Goal: Task Accomplishment & Management: Complete application form

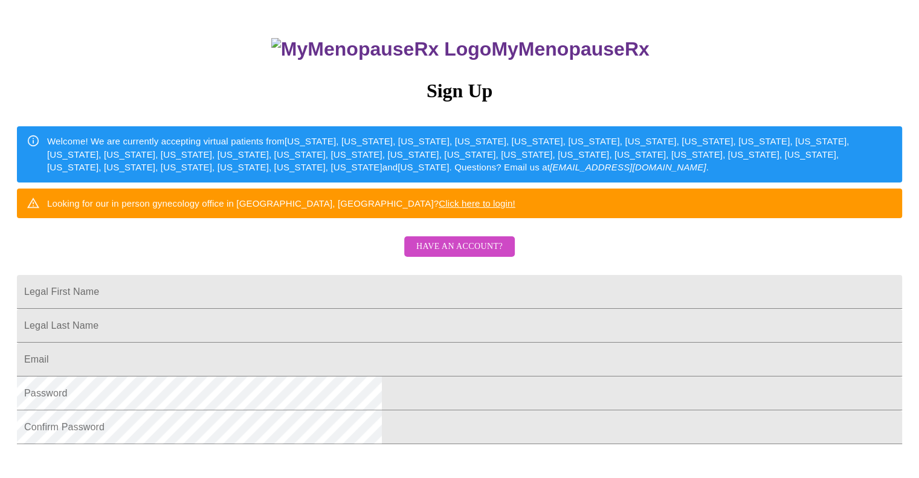
scroll to position [96, 0]
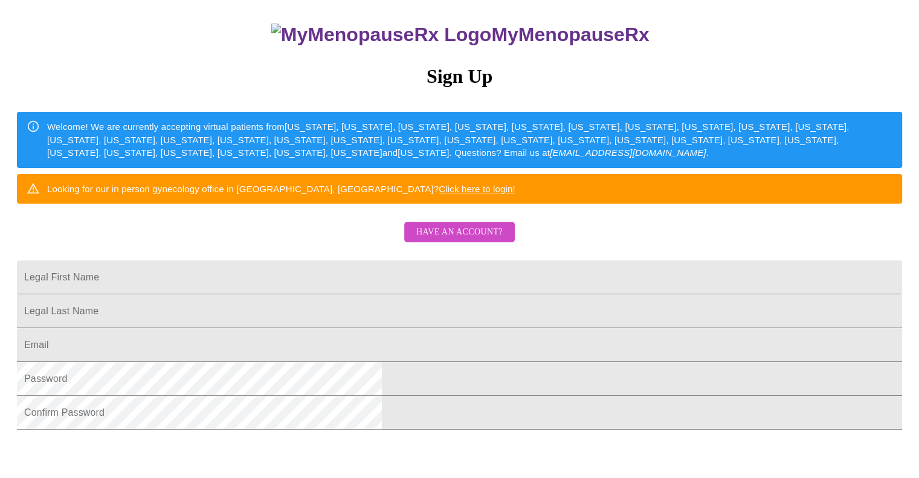
click at [493, 243] on button "Have an account?" at bounding box center [459, 232] width 111 height 21
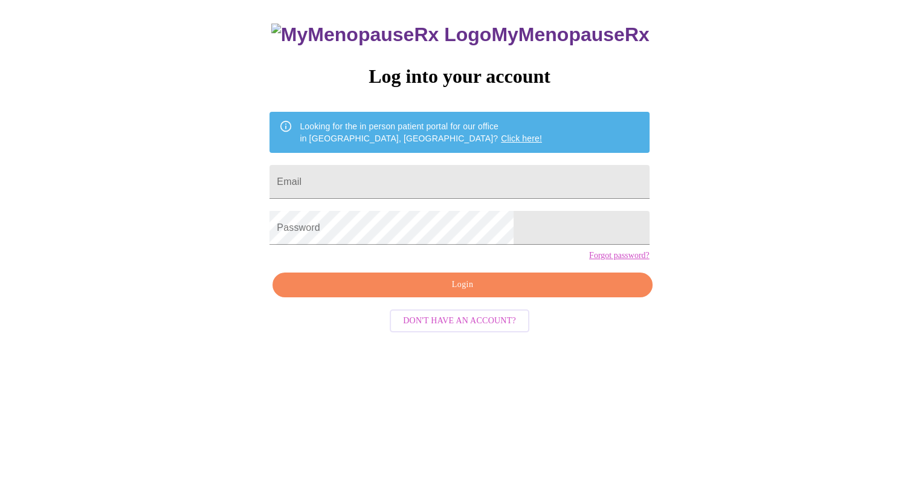
scroll to position [12, 0]
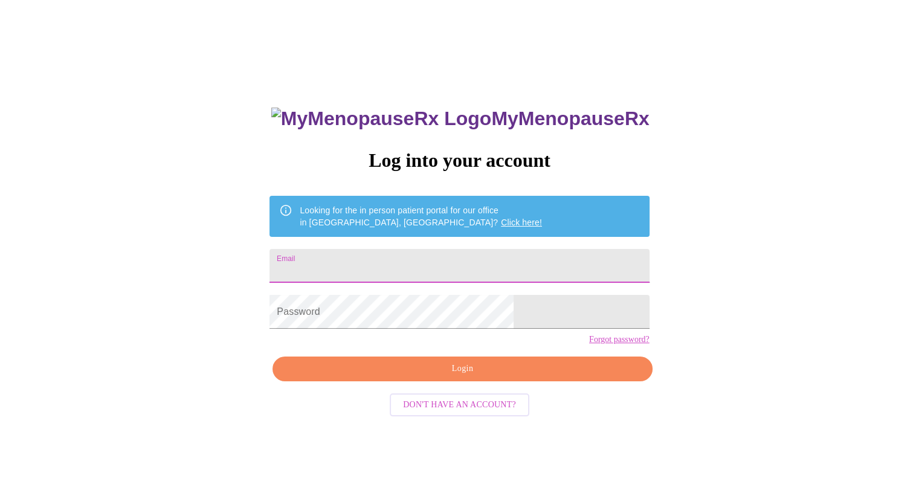
click at [471, 268] on input "Email" at bounding box center [458, 266] width 379 height 34
type input "[EMAIL_ADDRESS][DOMAIN_NAME]"
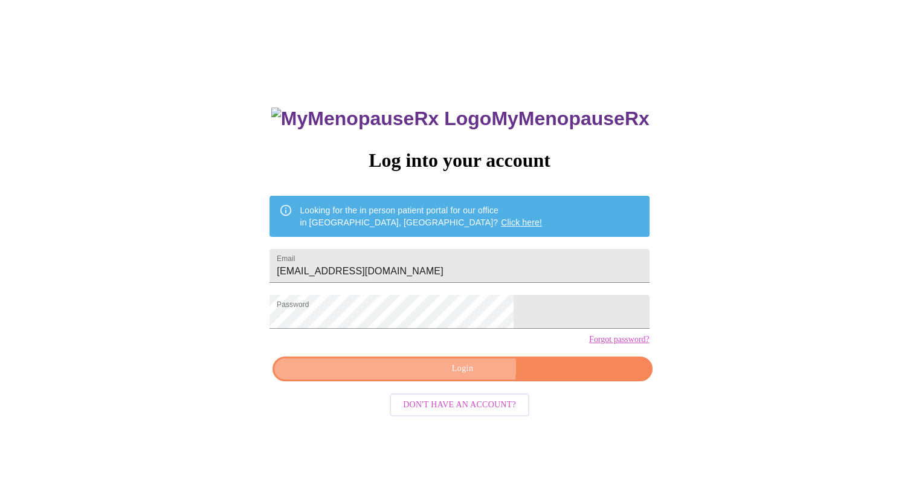
click at [447, 376] on span "Login" at bounding box center [462, 368] width 352 height 15
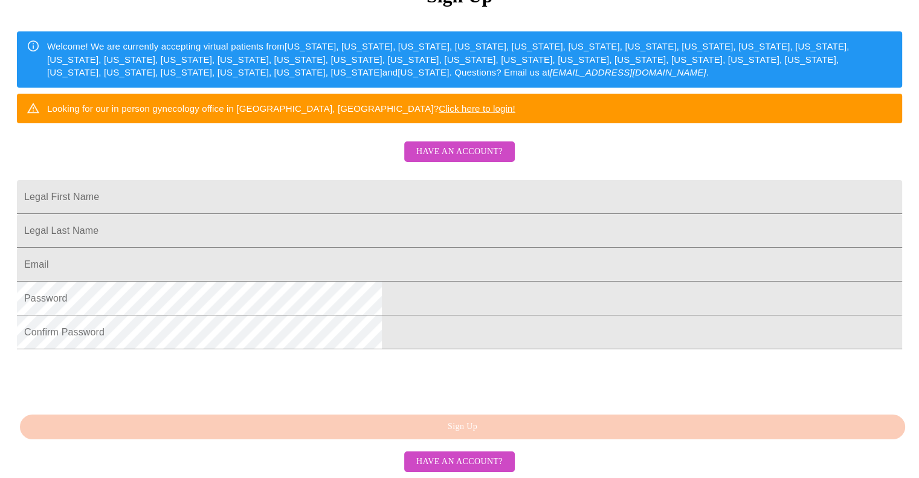
scroll to position [263, 0]
click at [462, 144] on span "Have an account?" at bounding box center [459, 151] width 86 height 15
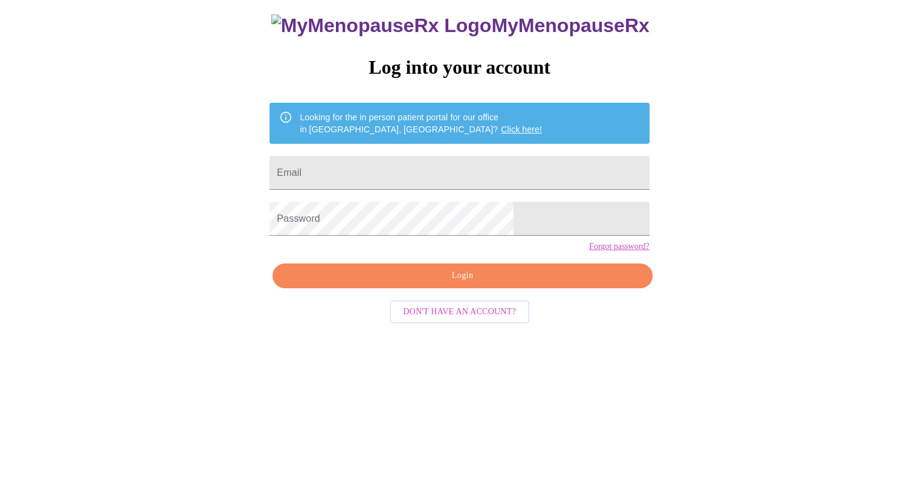
scroll to position [12, 0]
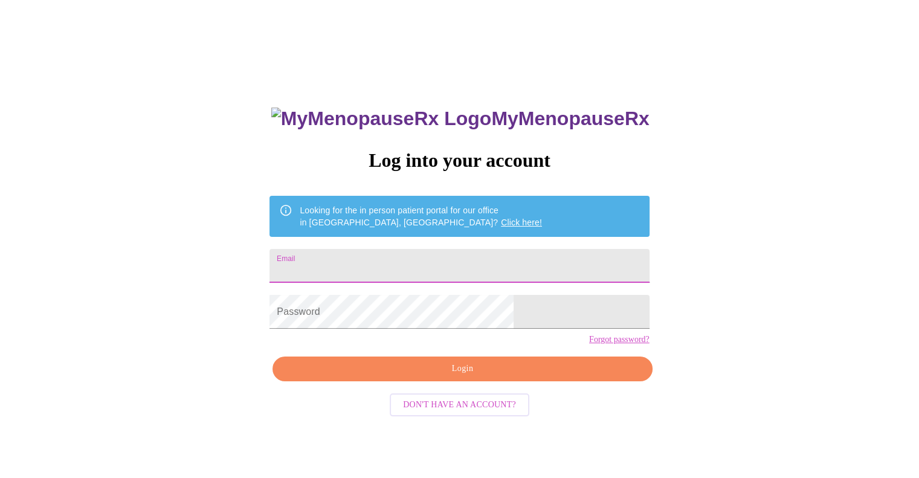
click at [430, 263] on input "Email" at bounding box center [458, 266] width 379 height 34
type input "[EMAIL_ADDRESS][DOMAIN_NAME]"
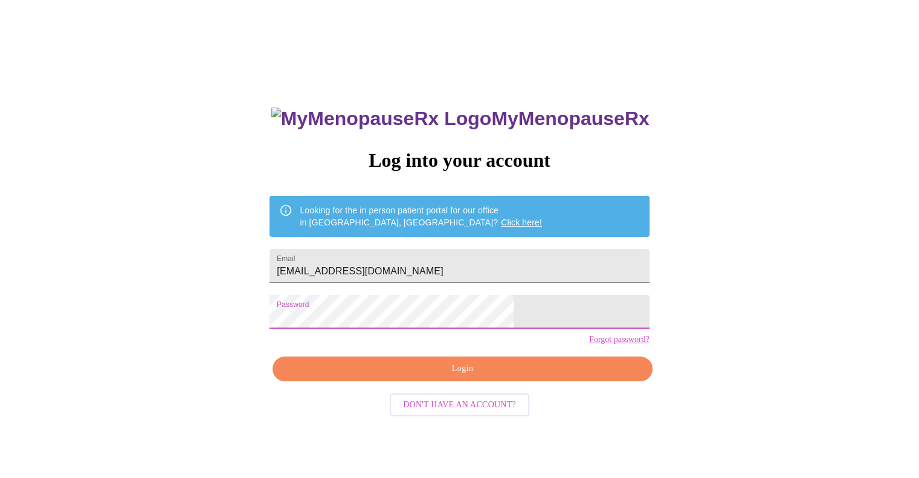
click at [463, 376] on span "Login" at bounding box center [462, 368] width 352 height 15
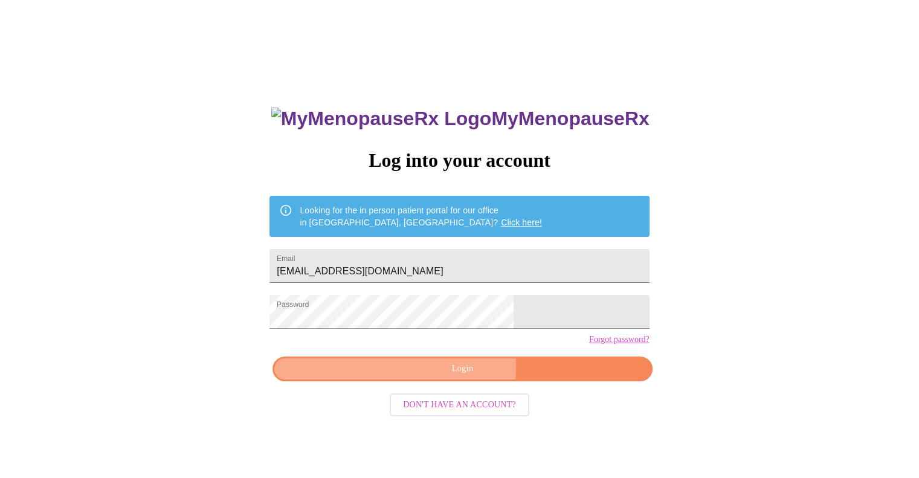
click at [443, 376] on span "Login" at bounding box center [462, 368] width 352 height 15
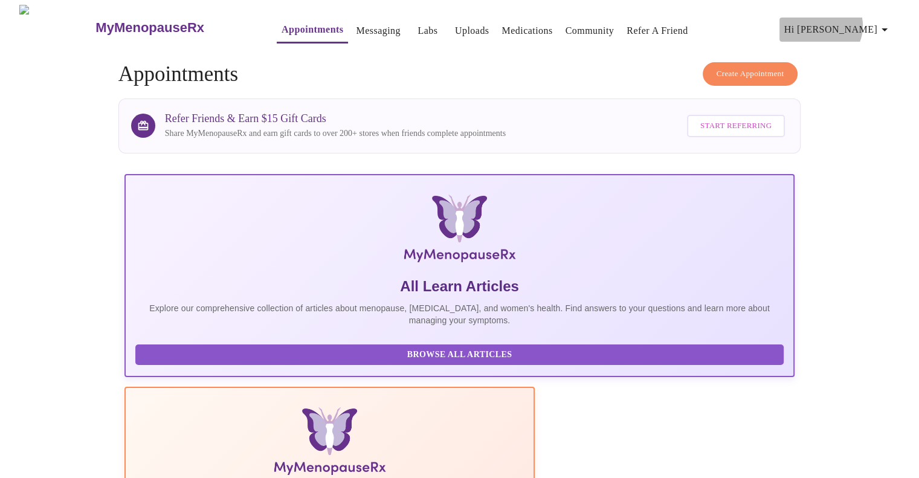
click at [875, 21] on span "Hi [PERSON_NAME]" at bounding box center [838, 29] width 108 height 17
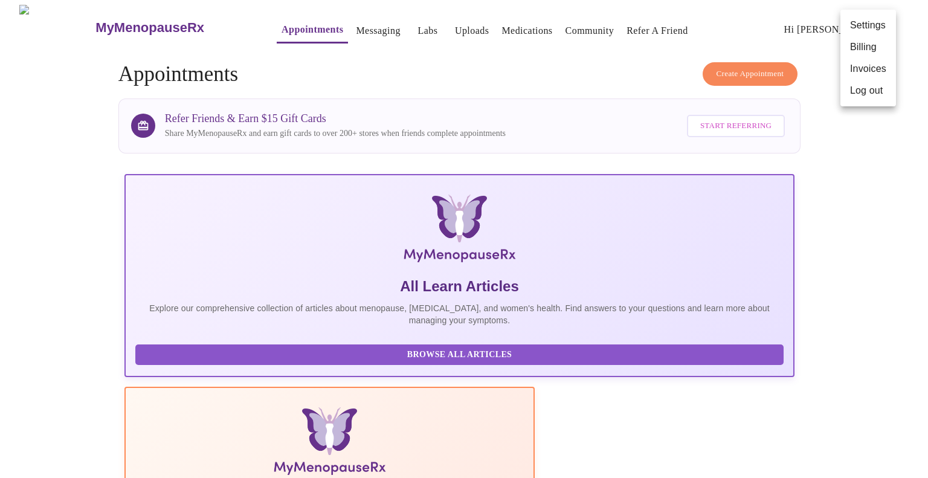
click at [855, 327] on div at bounding box center [464, 239] width 928 height 478
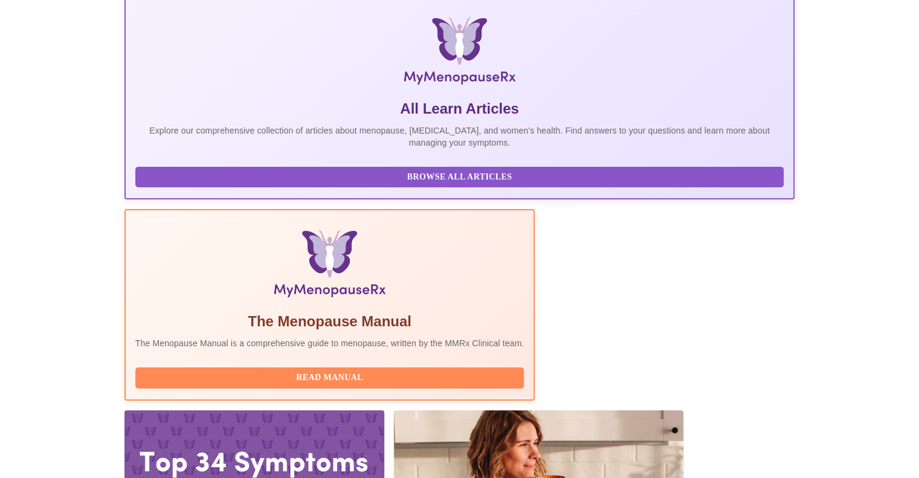
scroll to position [181, 0]
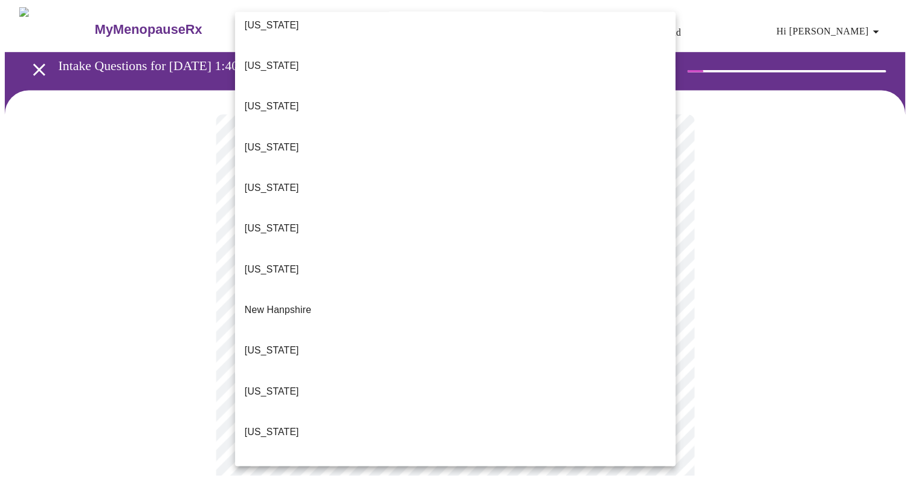
scroll to position [1121, 0]
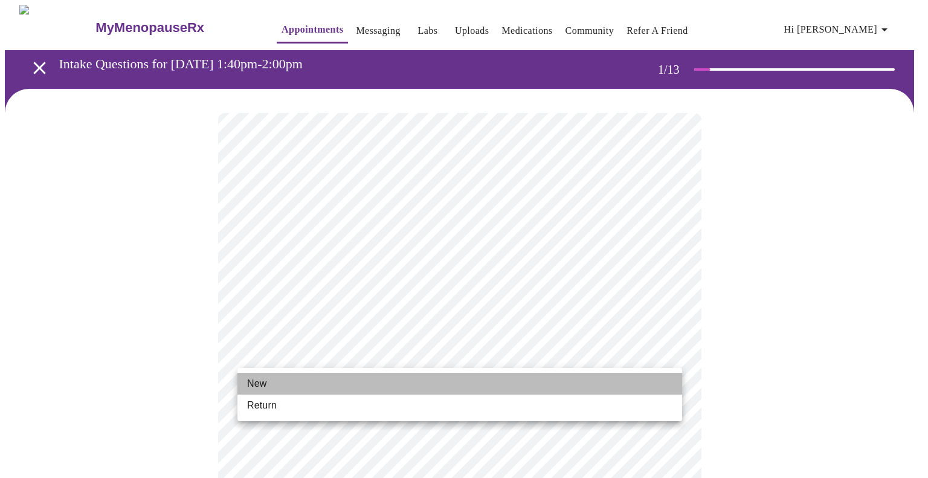
click at [356, 387] on li "New" at bounding box center [459, 384] width 445 height 22
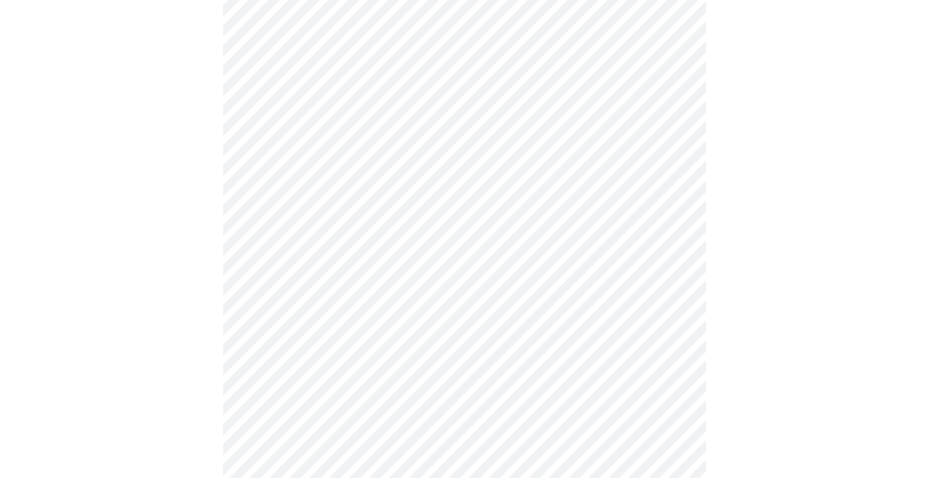
scroll to position [607, 0]
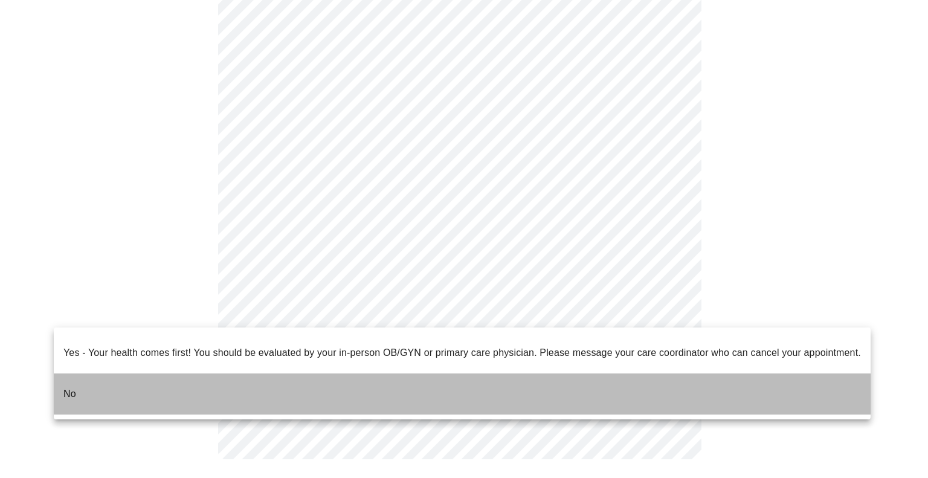
click at [517, 373] on li "No" at bounding box center [462, 393] width 817 height 41
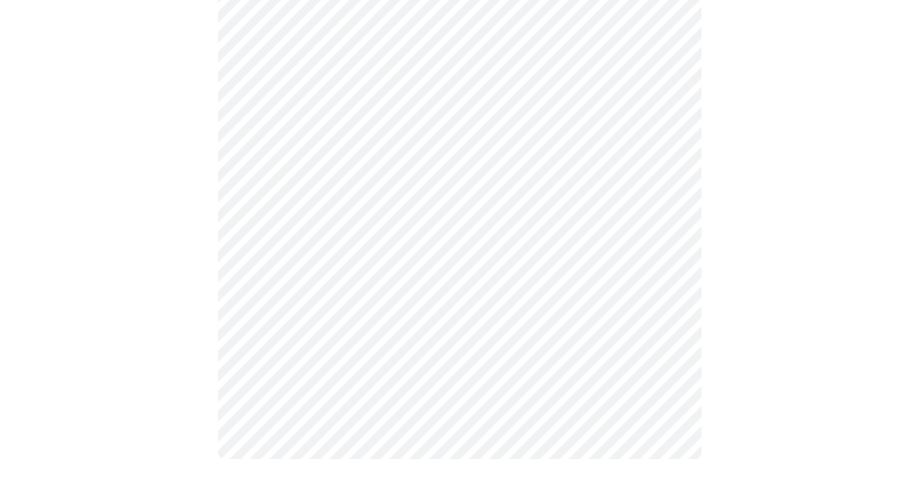
scroll to position [0, 0]
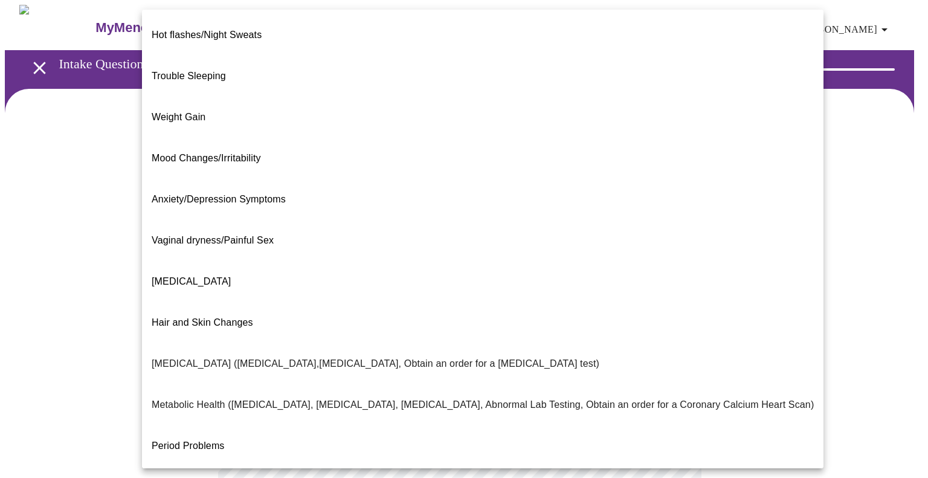
click at [663, 250] on body "MyMenopauseRx Appointments Messaging Labs Uploads Medications Community Refer a…" at bounding box center [464, 368] width 918 height 726
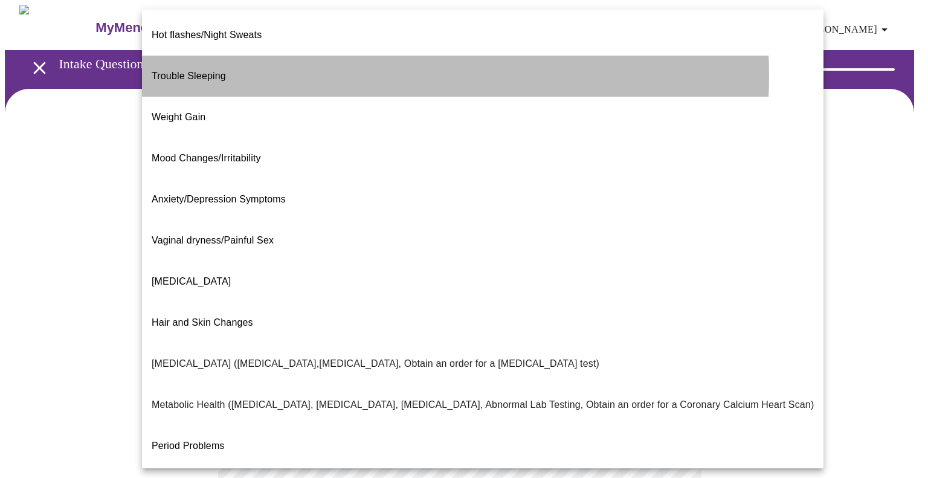
click at [309, 65] on li "Trouble Sleeping" at bounding box center [482, 76] width 681 height 41
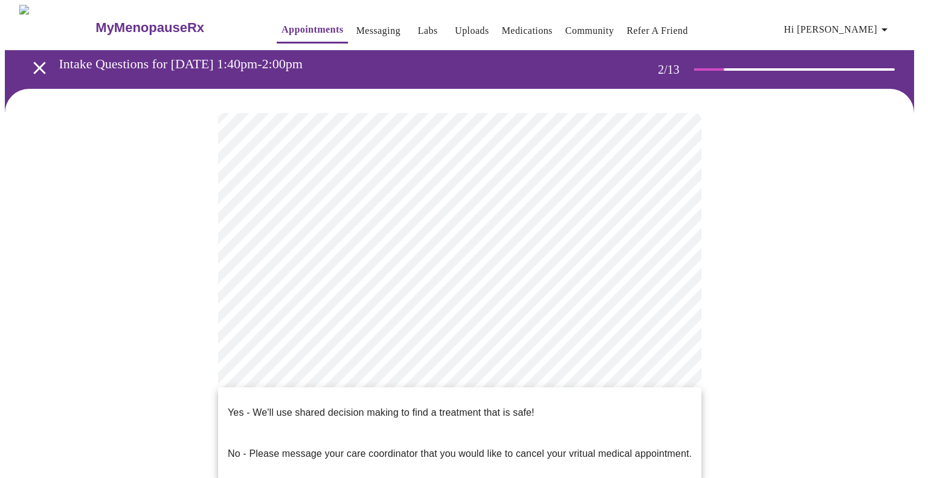
click at [660, 367] on body "MyMenopauseRx Appointments Messaging Labs Uploads Medications Community Refer a…" at bounding box center [464, 364] width 918 height 718
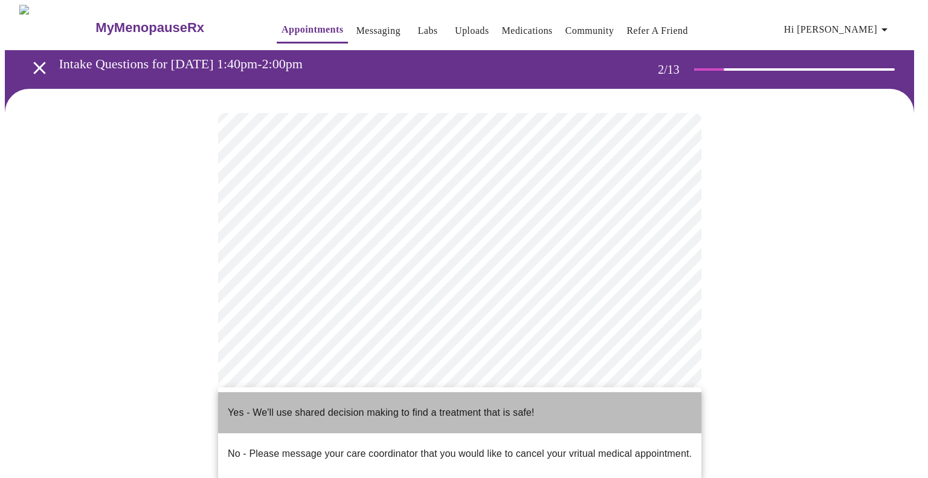
click at [461, 407] on p "Yes - We'll use shared decision making to find a treatment that is safe!" at bounding box center [381, 412] width 306 height 14
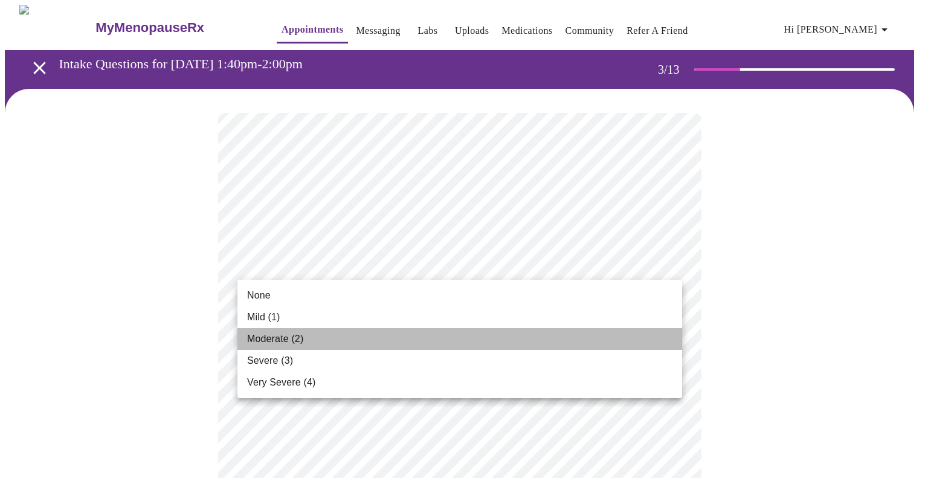
click at [382, 343] on li "Moderate (2)" at bounding box center [459, 339] width 445 height 22
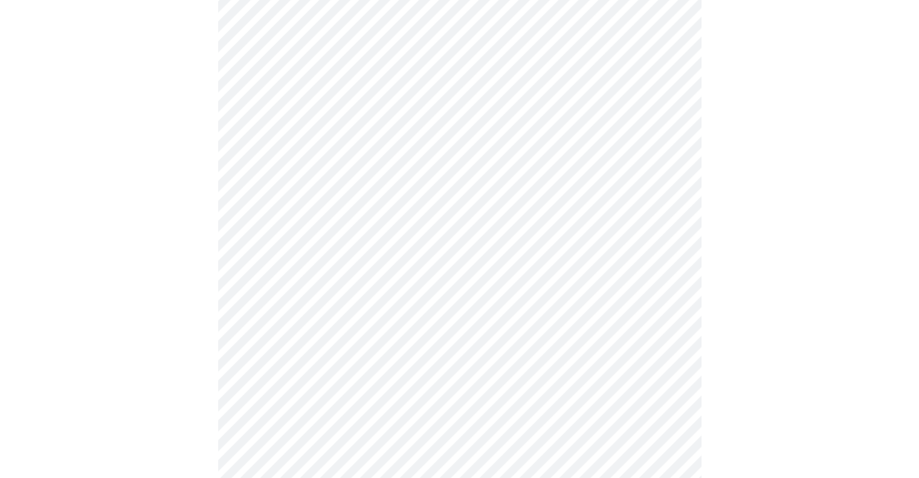
scroll to position [135, 0]
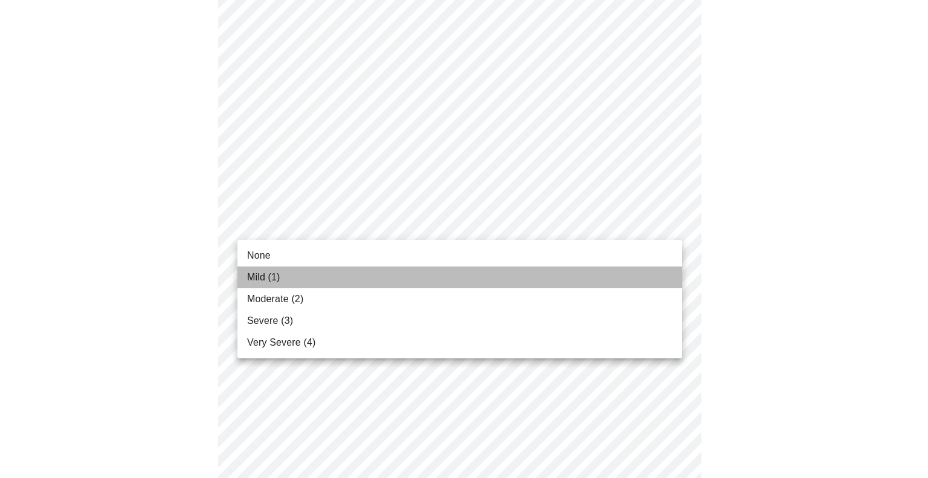
click at [286, 275] on li "Mild (1)" at bounding box center [459, 277] width 445 height 22
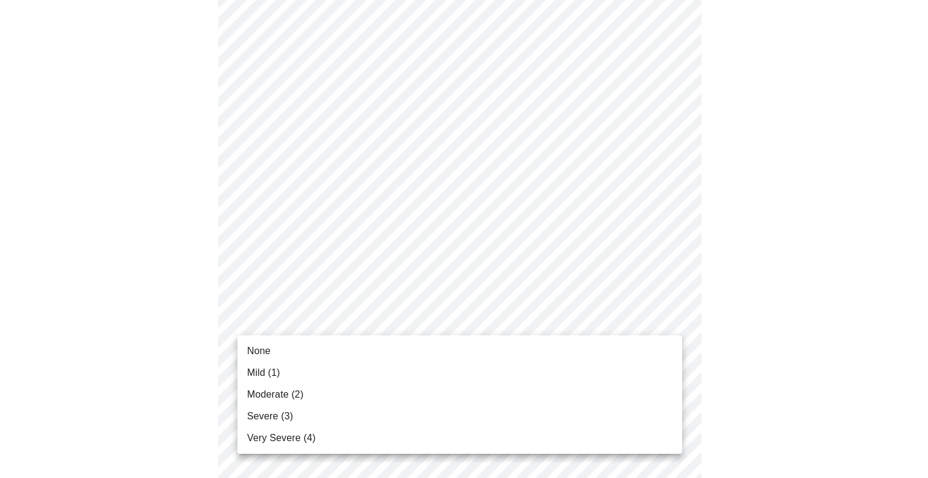
drag, startPoint x: 765, startPoint y: 359, endPoint x: 701, endPoint y: 330, distance: 70.3
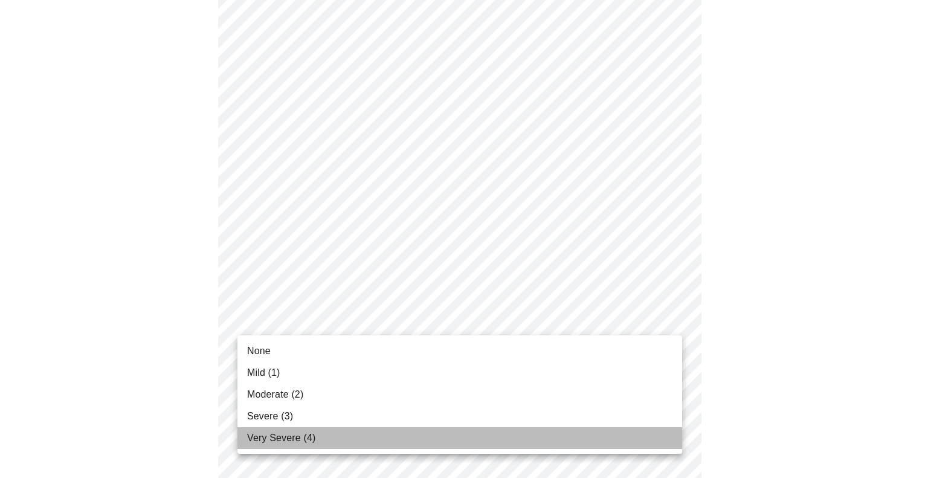
click at [457, 432] on li "Very Severe (4)" at bounding box center [459, 438] width 445 height 22
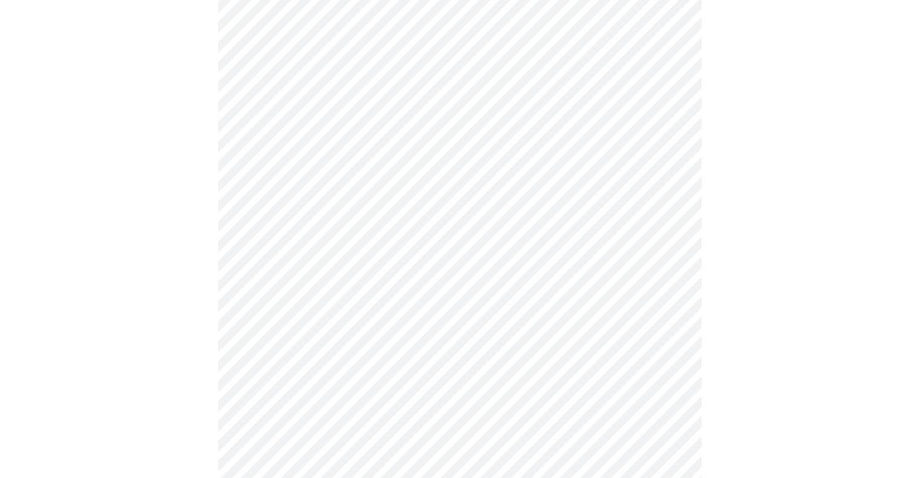
scroll to position [343, 0]
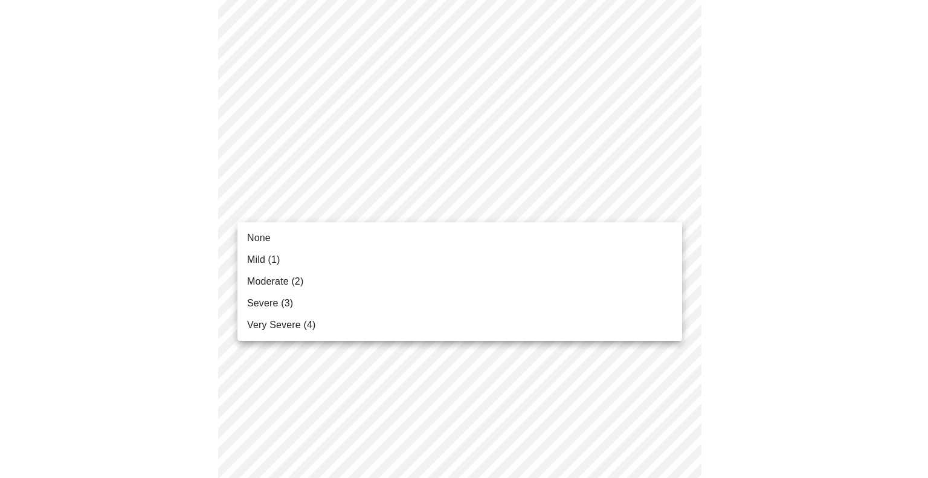
click at [671, 198] on body "MyMenopauseRx Appointments Messaging Labs Uploads Medications Community Refer a…" at bounding box center [464, 440] width 918 height 1556
click at [570, 276] on li "Moderate (2)" at bounding box center [459, 282] width 445 height 22
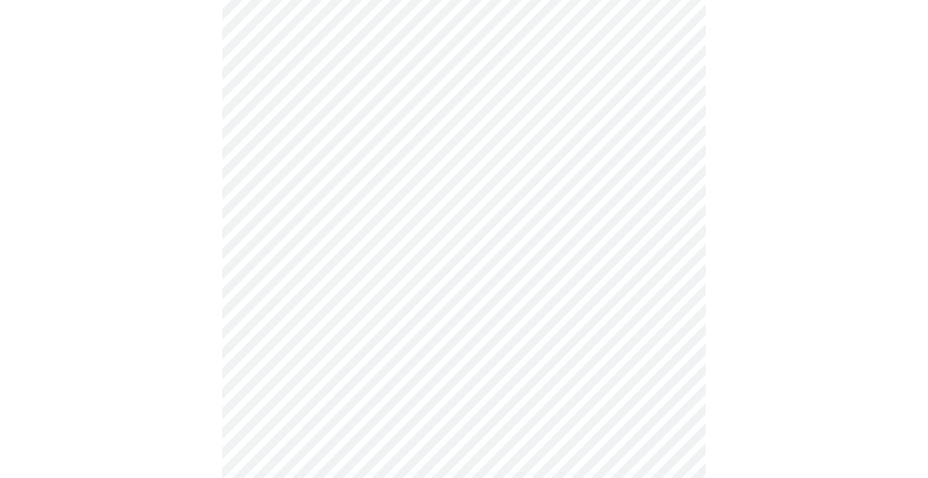
click at [677, 288] on body "MyMenopauseRx Appointments Messaging Labs Uploads Medications Community Refer a…" at bounding box center [464, 431] width 918 height 1539
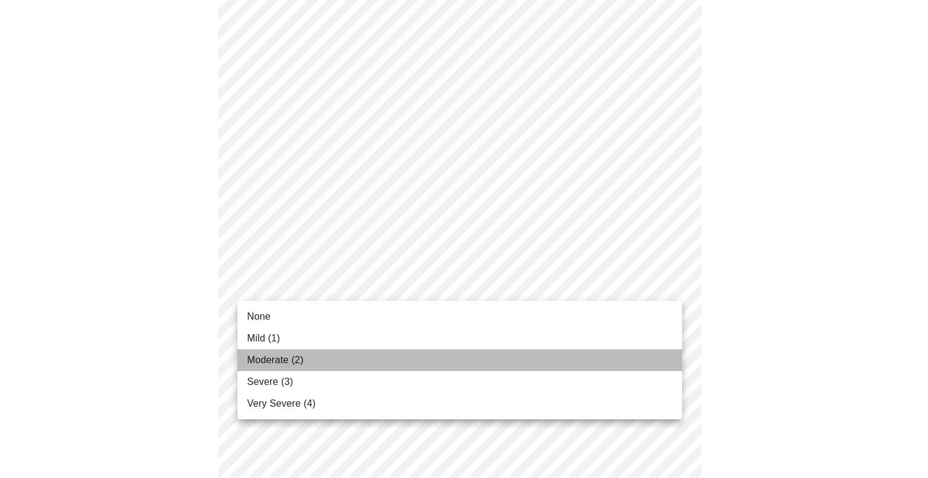
click at [486, 355] on li "Moderate (2)" at bounding box center [459, 360] width 445 height 22
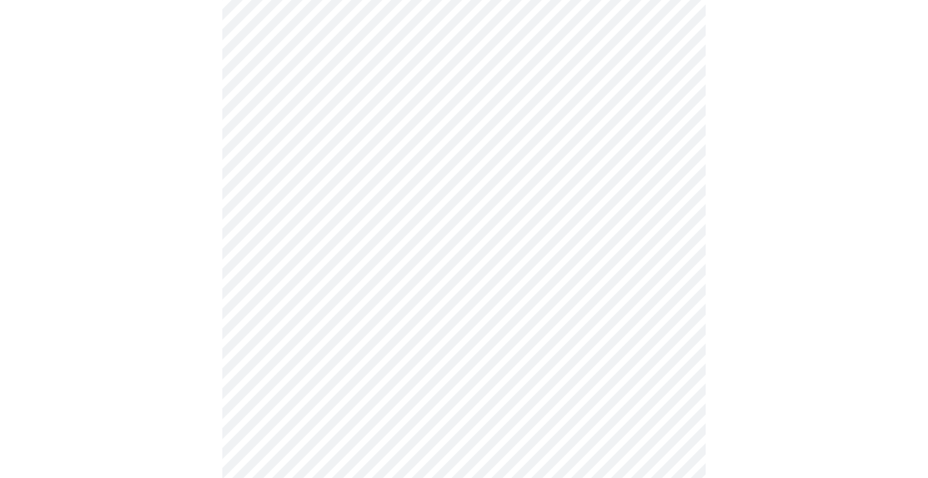
click at [626, 359] on body "MyMenopauseRx Appointments Messaging Labs Uploads Medications Community Refer a…" at bounding box center [464, 423] width 918 height 1522
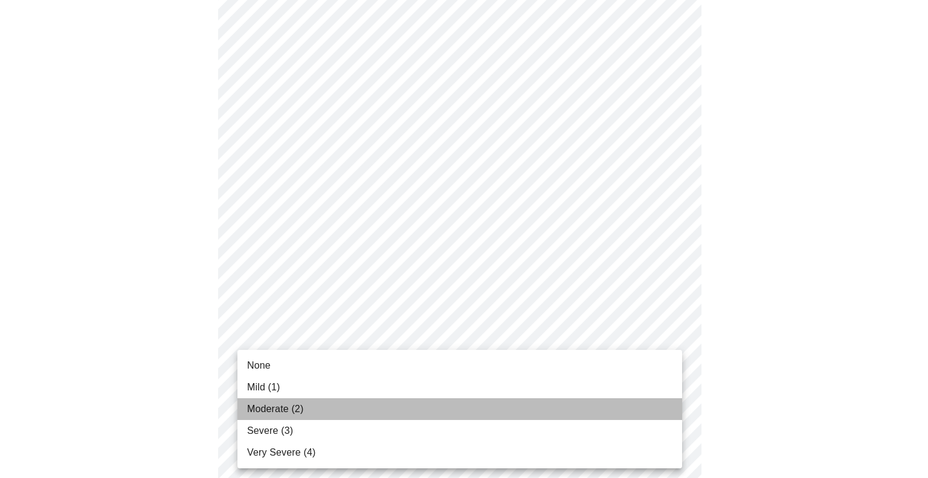
click at [502, 408] on li "Moderate (2)" at bounding box center [459, 409] width 445 height 22
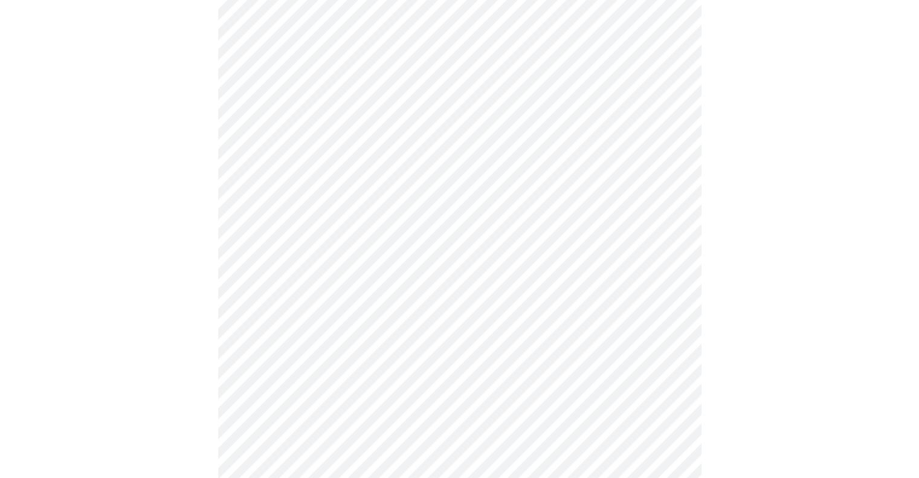
scroll to position [572, 0]
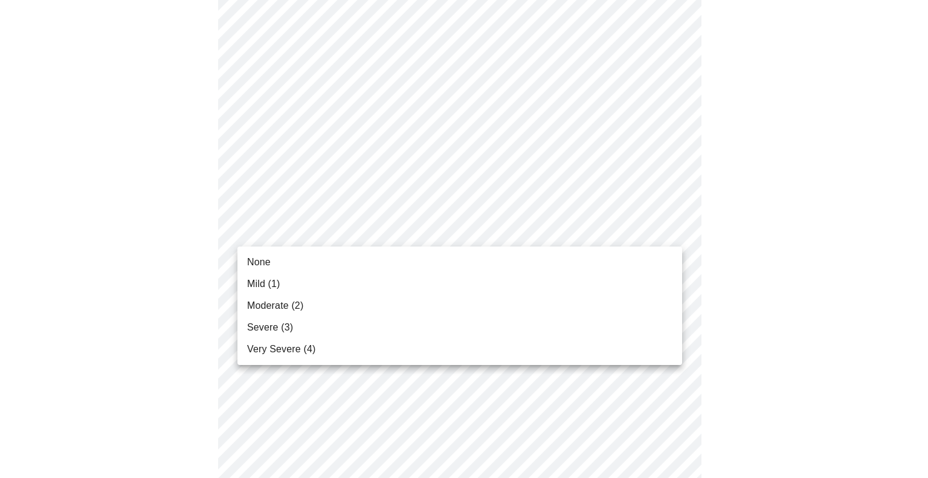
click at [648, 228] on body "MyMenopauseRx Appointments Messaging Labs Uploads Medications Community Refer a…" at bounding box center [464, 185] width 918 height 1505
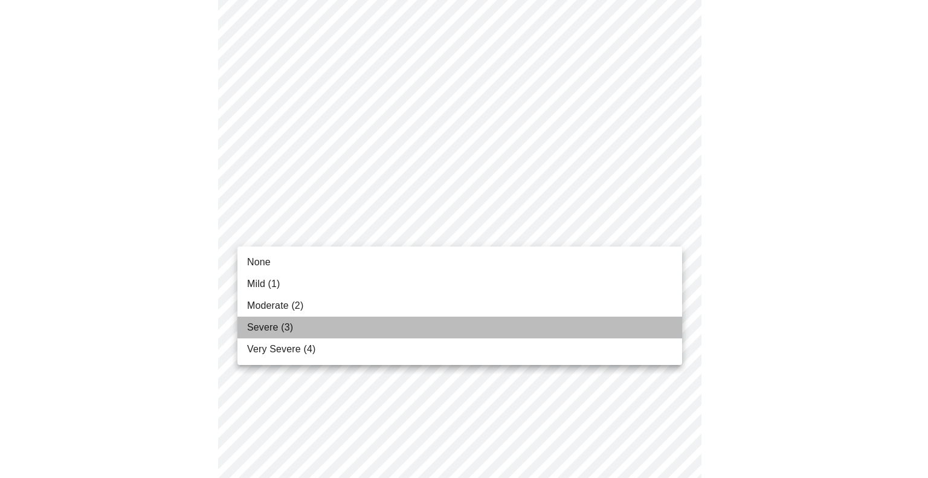
click at [529, 325] on li "Severe (3)" at bounding box center [459, 328] width 445 height 22
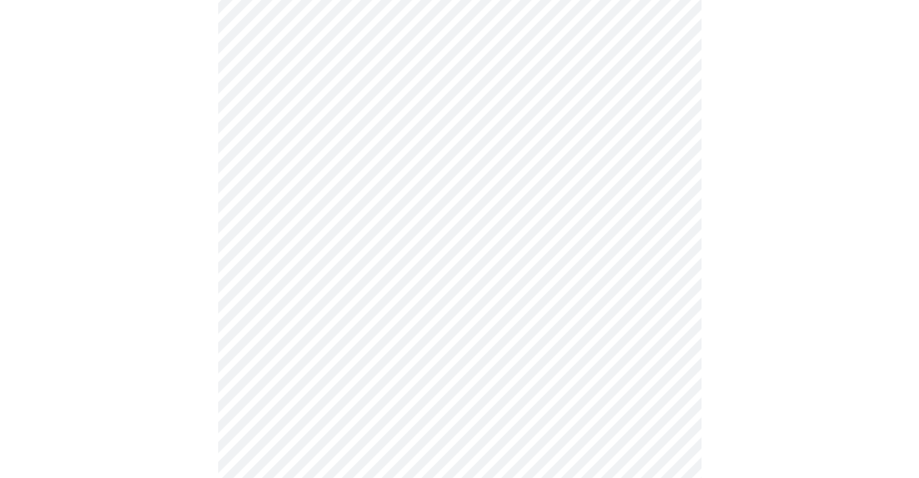
scroll to position [713, 0]
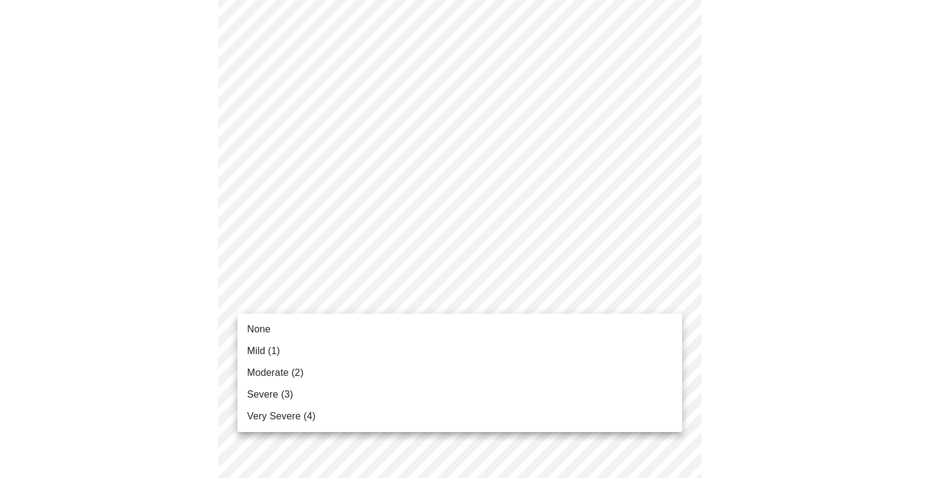
click at [666, 293] on body "MyMenopauseRx Appointments Messaging Labs Uploads Medications Community Refer a…" at bounding box center [464, 36] width 918 height 1488
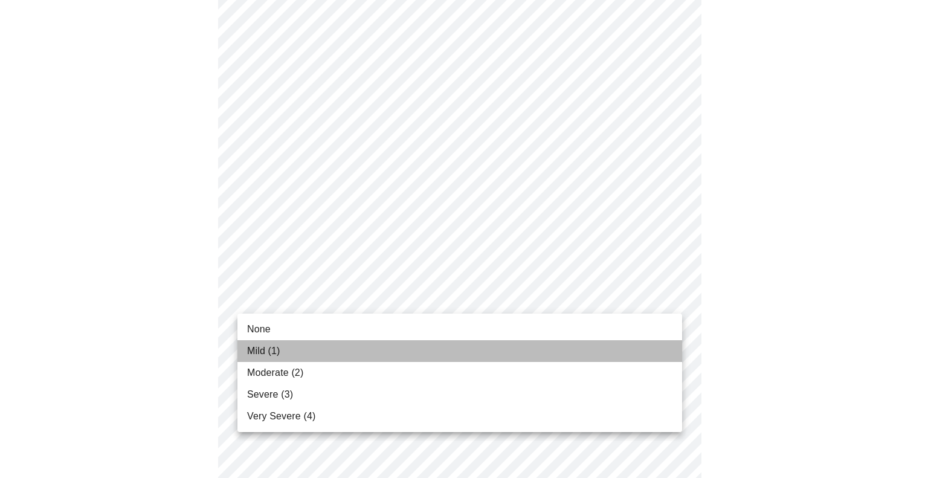
click at [511, 350] on li "Mild (1)" at bounding box center [459, 351] width 445 height 22
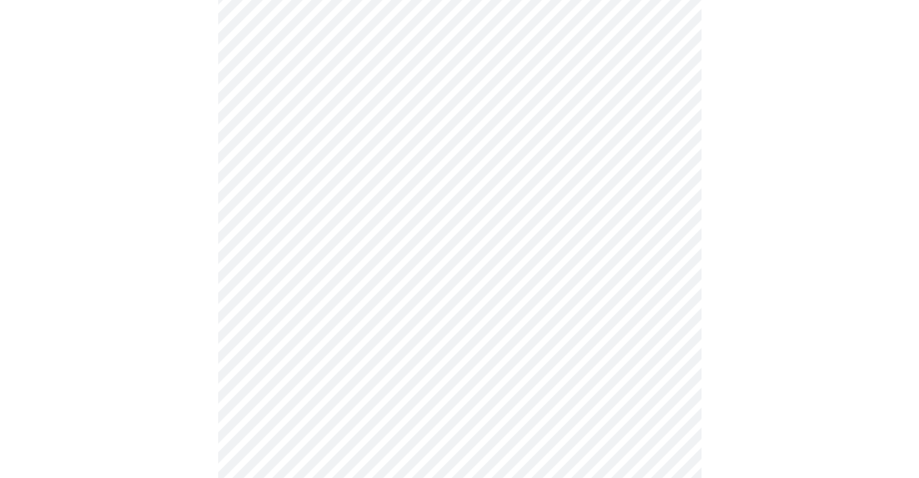
scroll to position [905, 0]
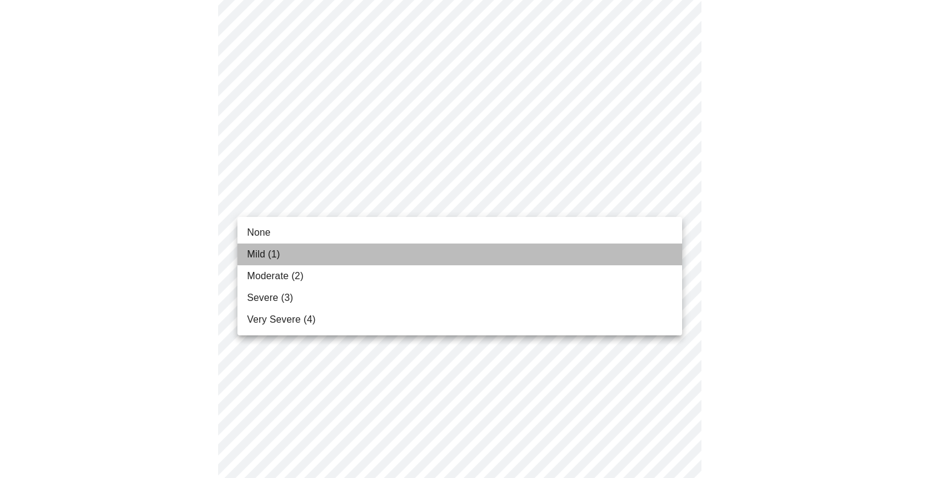
click at [329, 259] on li "Mild (1)" at bounding box center [459, 254] width 445 height 22
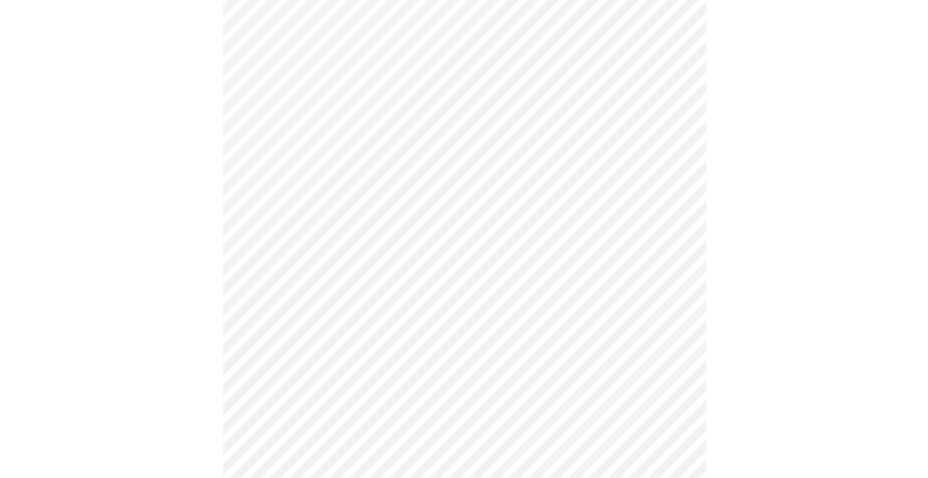
scroll to position [976, 0]
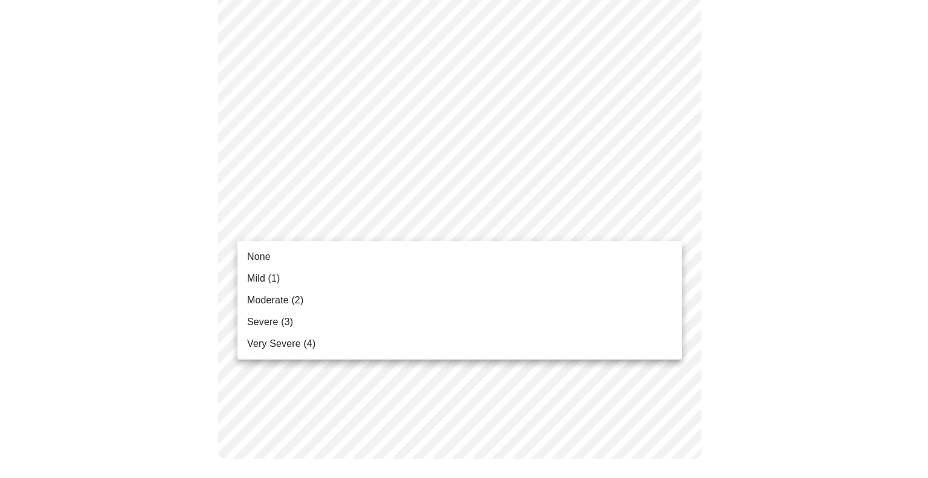
click at [484, 355] on ul "None Mild (1) Moderate (2) Severe (3) Very Severe (4)" at bounding box center [459, 300] width 445 height 118
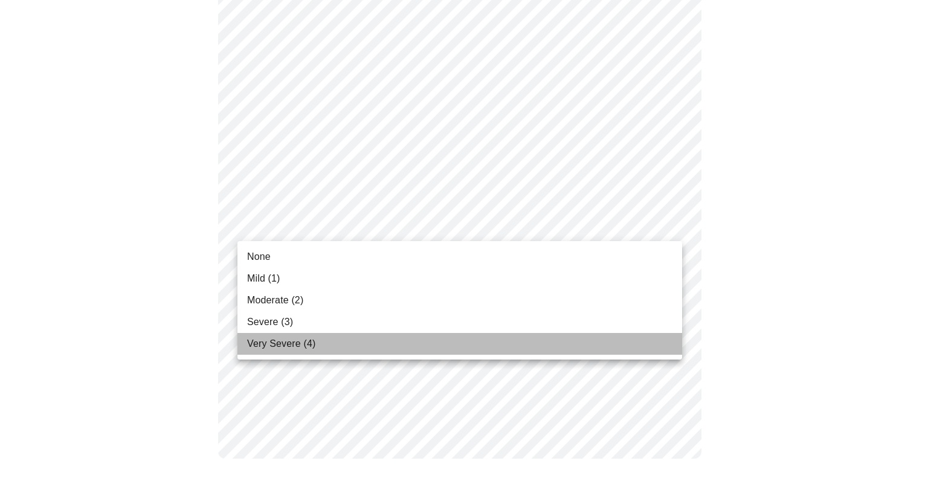
click at [471, 343] on li "Very Severe (4)" at bounding box center [459, 344] width 445 height 22
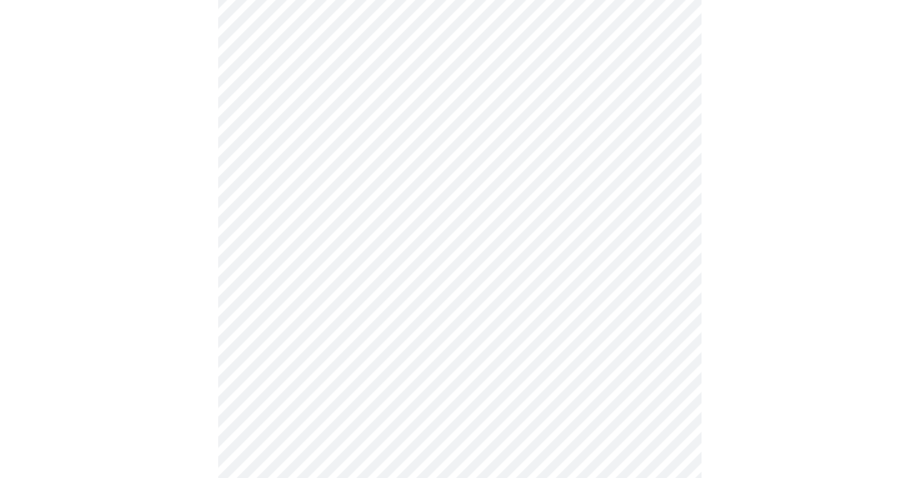
scroll to position [548, 0]
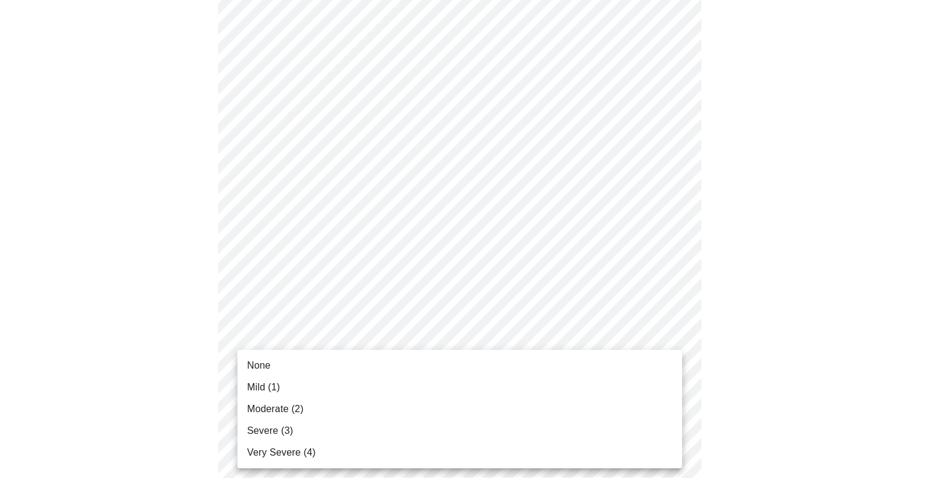
click at [665, 355] on body "MyMenopauseRx Appointments Messaging Labs Uploads Medications Community Refer a…" at bounding box center [464, 175] width 918 height 1437
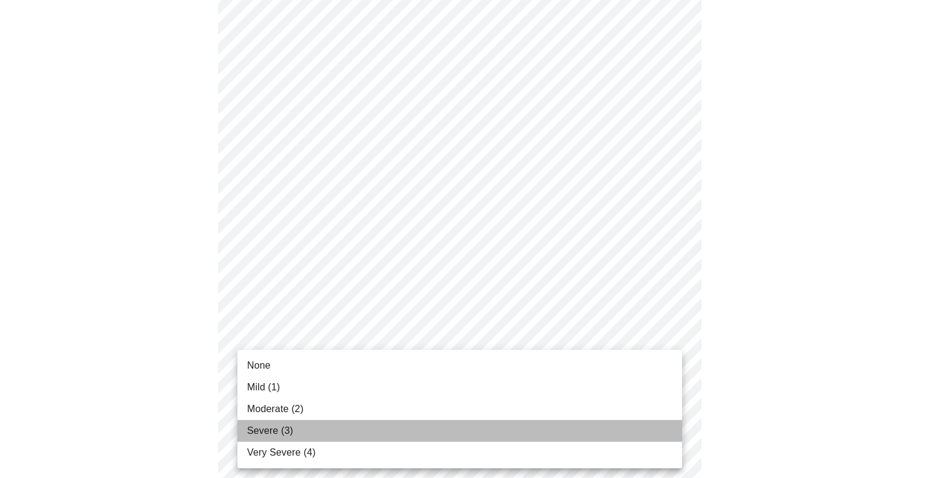
click at [558, 436] on li "Severe (3)" at bounding box center [459, 431] width 445 height 22
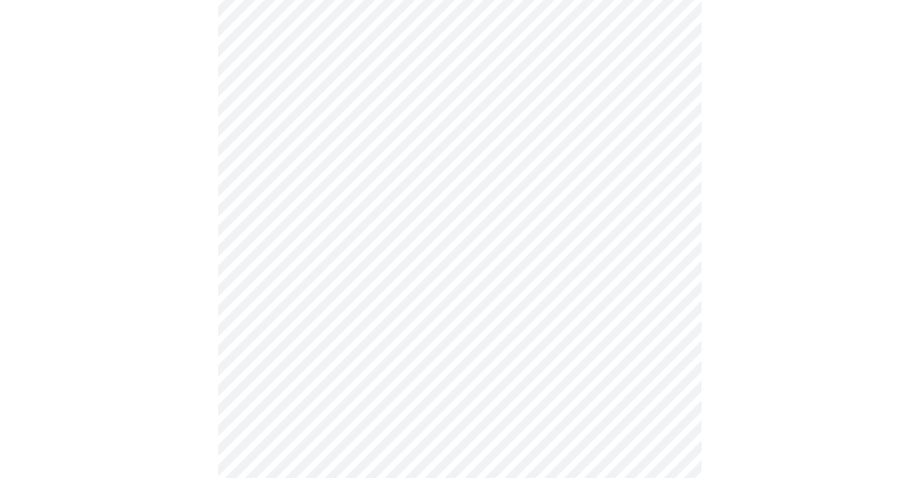
scroll to position [379, 0]
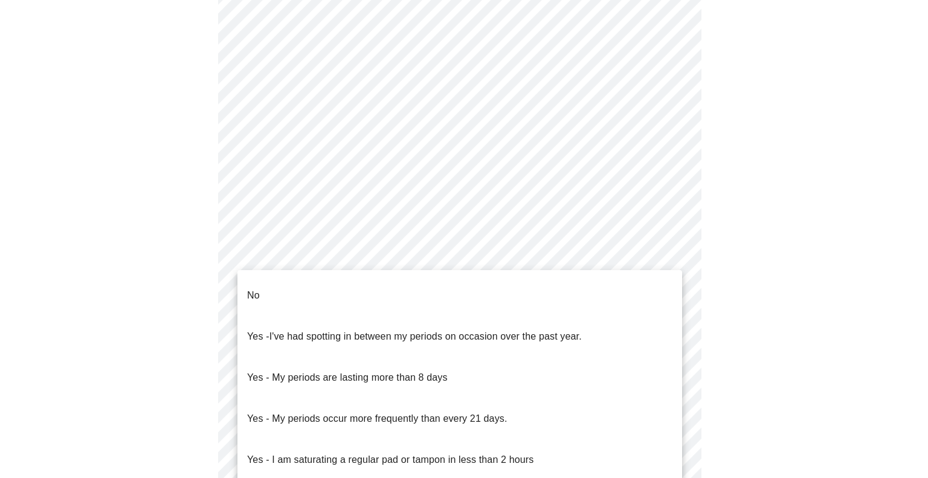
click at [677, 314] on body "MyMenopauseRx Appointments Messaging Labs Uploads Medications Community Refer a…" at bounding box center [464, 197] width 918 height 1142
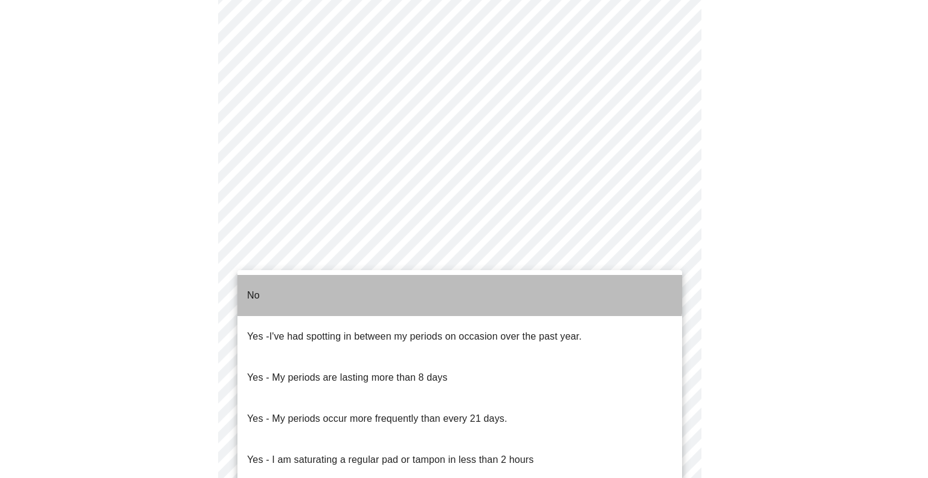
click at [448, 289] on li "No" at bounding box center [459, 295] width 445 height 41
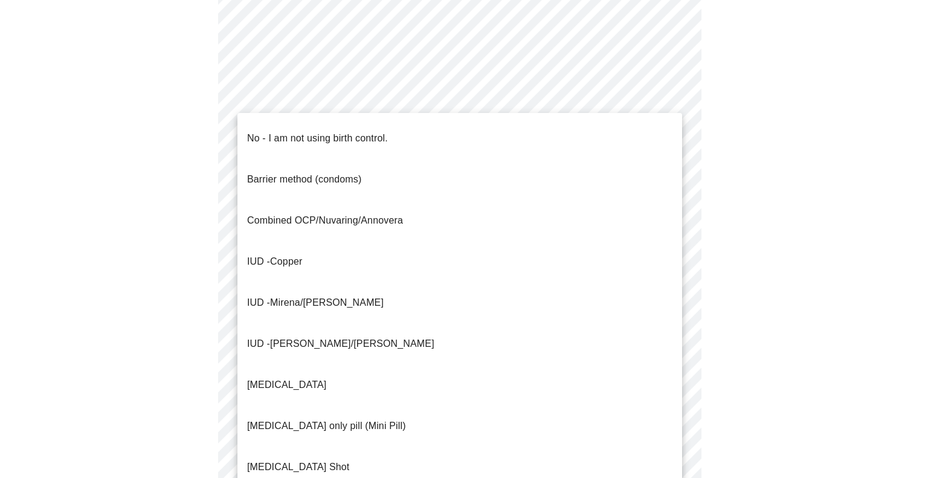
click at [661, 393] on body "MyMenopauseRx Appointments Messaging Labs Uploads Medications Community Refer a…" at bounding box center [464, 193] width 918 height 1135
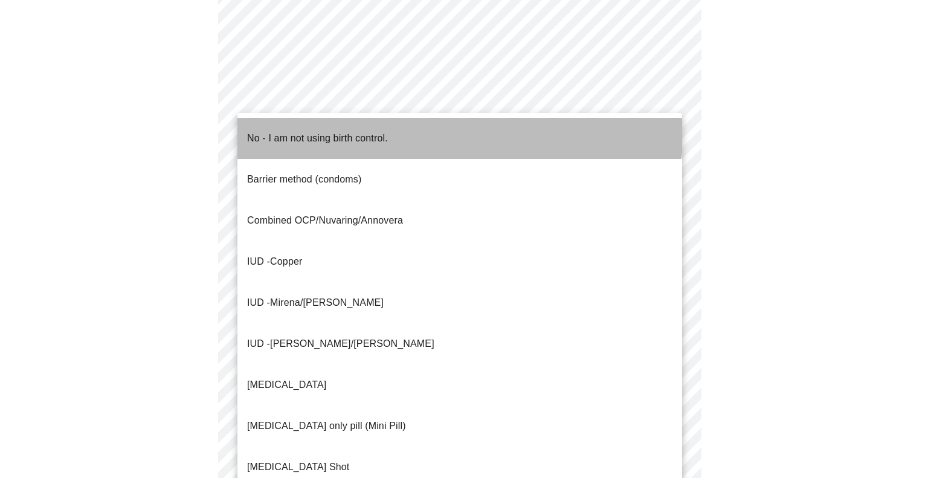
click at [458, 130] on li "No - I am not using birth control." at bounding box center [459, 138] width 445 height 41
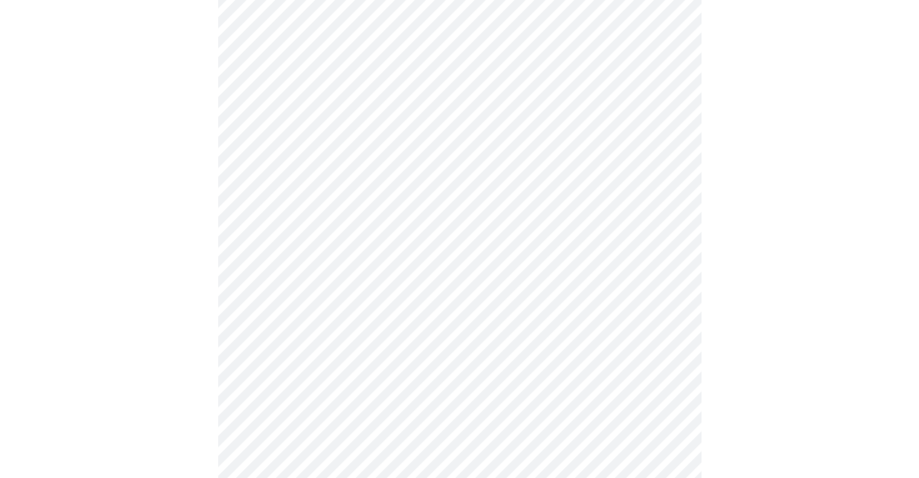
scroll to position [561, 0]
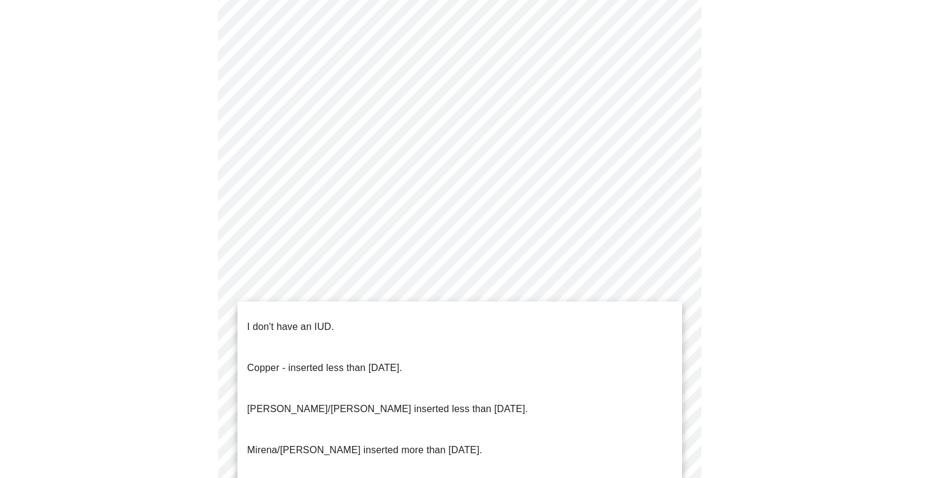
click at [654, 296] on body "MyMenopauseRx Appointments Messaging Labs Uploads Medications Community Refer a…" at bounding box center [464, 8] width 918 height 1128
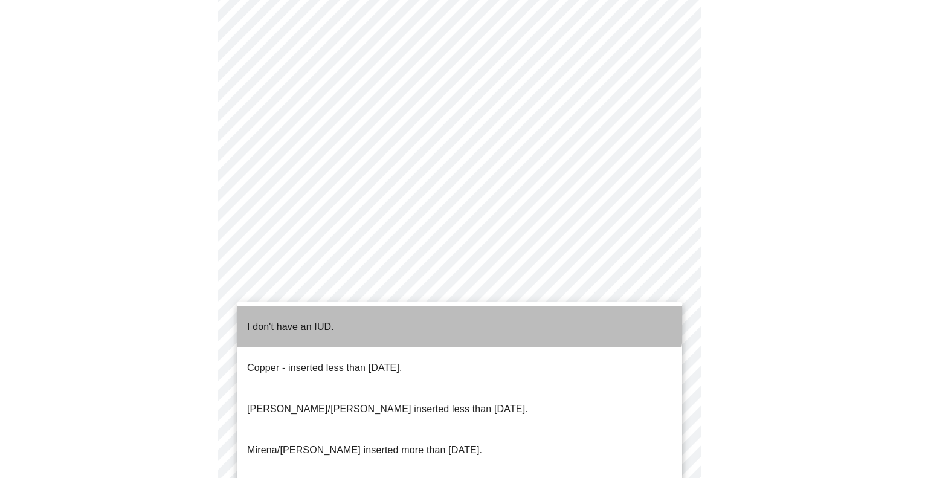
click at [441, 314] on li "I don't have an IUD." at bounding box center [459, 326] width 445 height 41
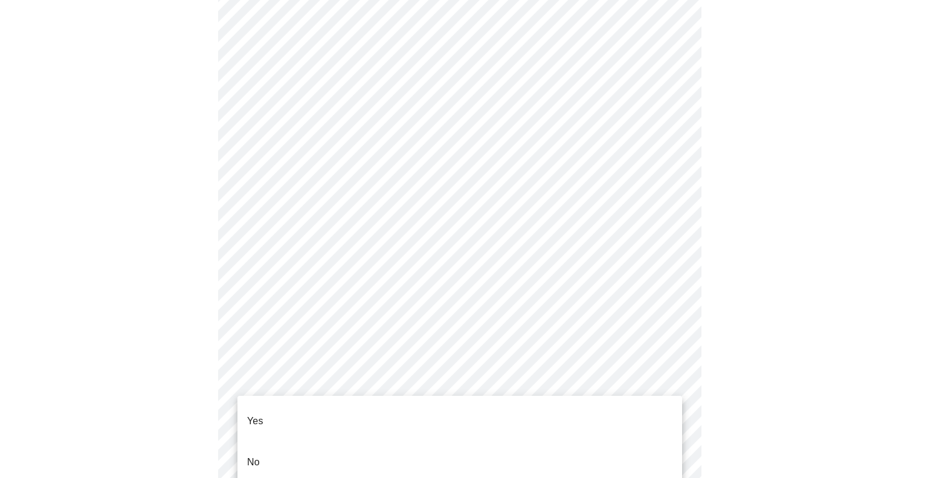
click at [488, 379] on body "MyMenopauseRx Appointments Messaging Labs Uploads Medications Community Refer a…" at bounding box center [464, 4] width 918 height 1121
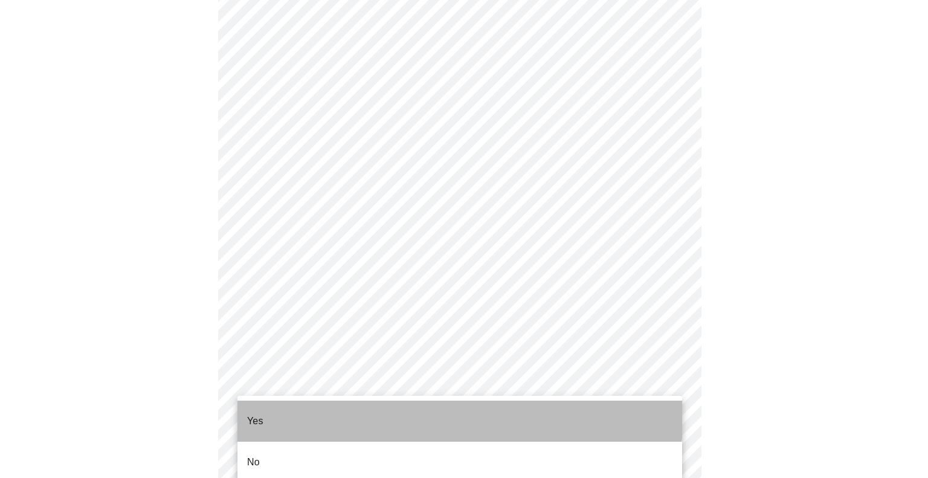
click at [423, 413] on li "Yes" at bounding box center [459, 421] width 445 height 41
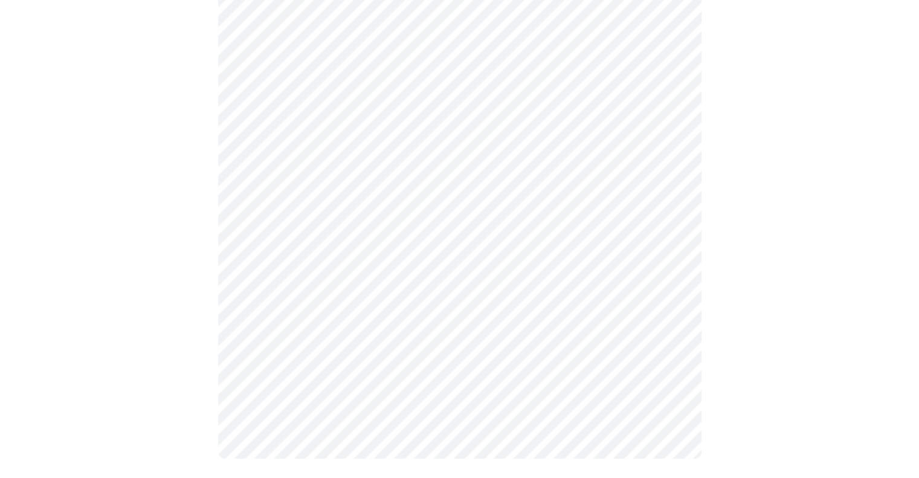
scroll to position [0, 0]
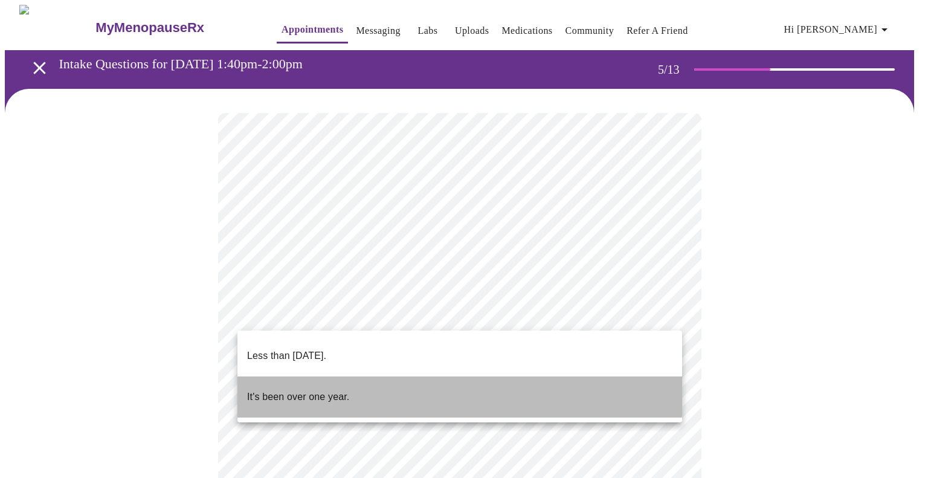
click at [384, 376] on li "It's been over one year." at bounding box center [459, 396] width 445 height 41
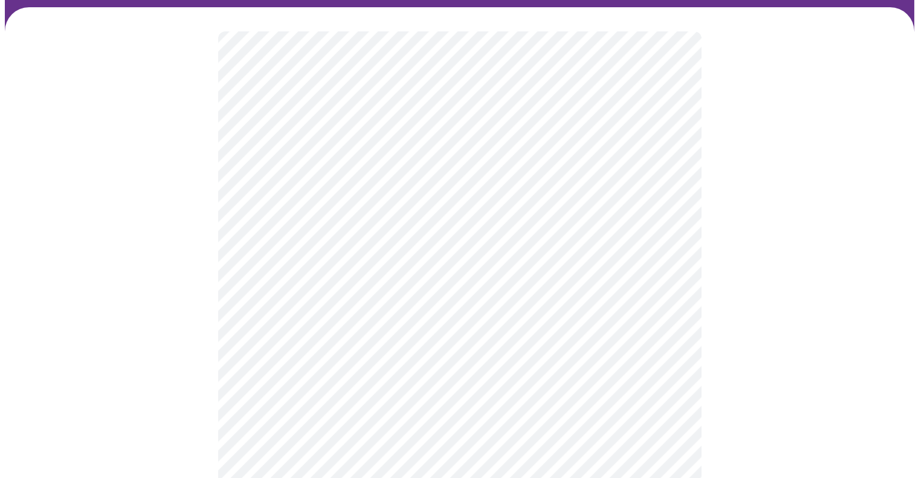
scroll to position [88, 0]
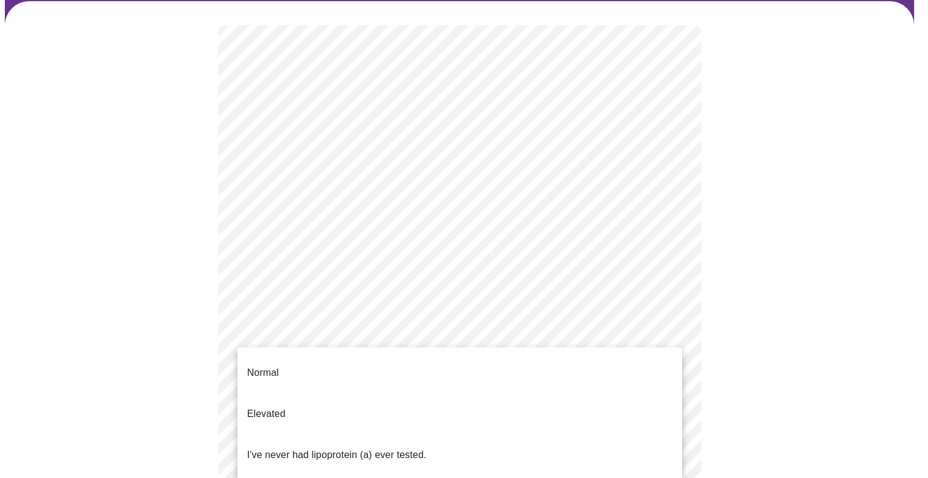
click at [674, 323] on body "MyMenopauseRx Appointments Messaging Labs Uploads Medications Community Refer a…" at bounding box center [464, 402] width 918 height 971
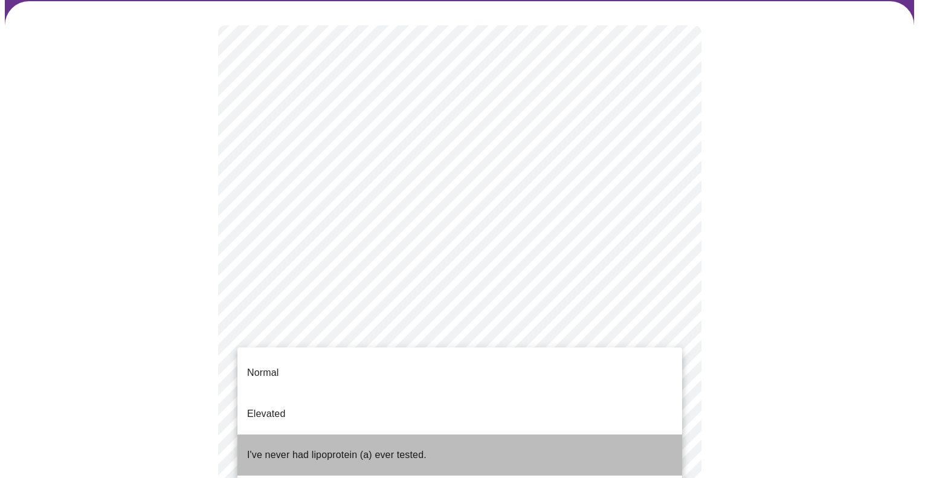
click at [343, 448] on p "I've never had lipoprotein (a) ever tested." at bounding box center [336, 455] width 179 height 14
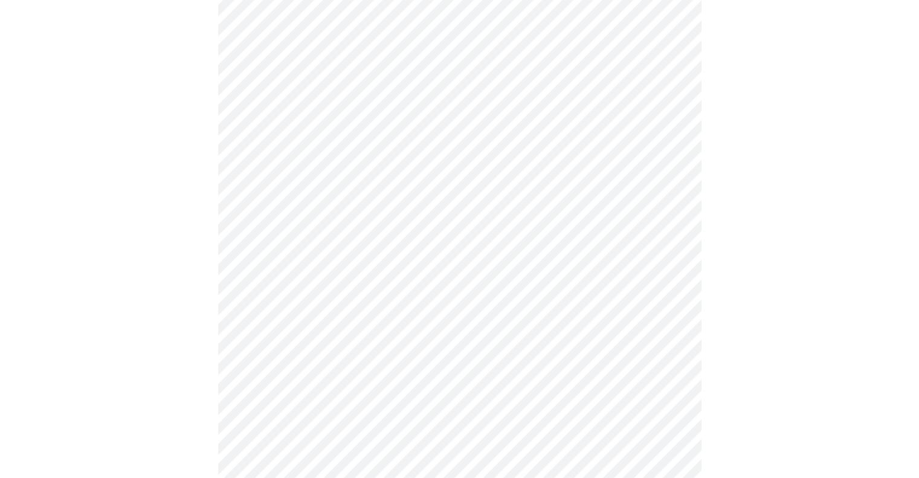
scroll to position [217, 0]
click at [126, 391] on div at bounding box center [459, 285] width 909 height 828
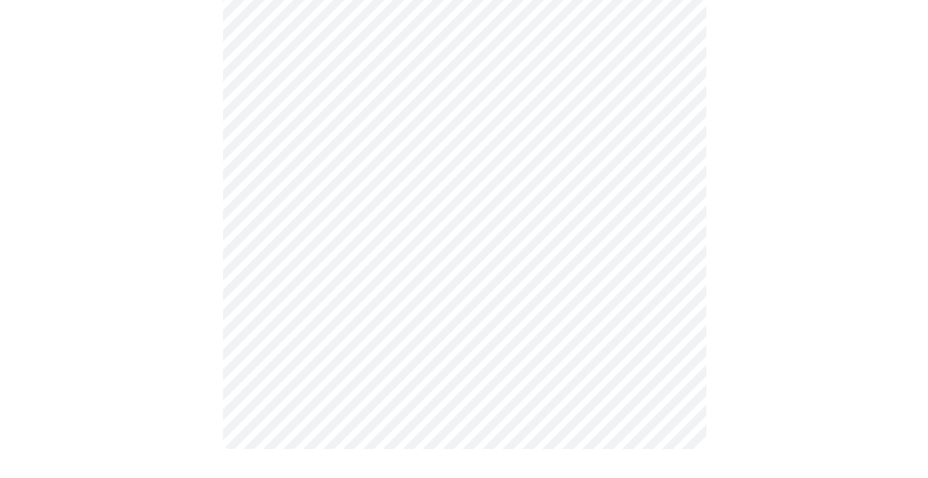
scroll to position [0, 0]
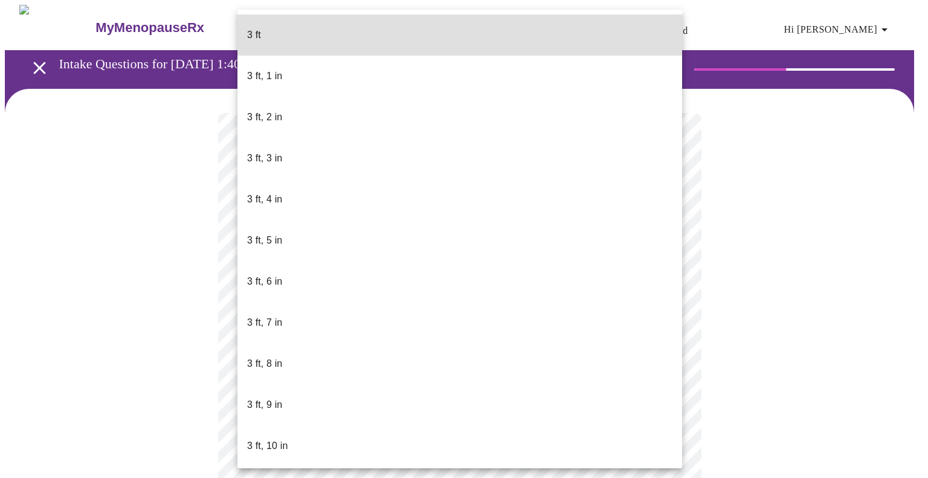
click at [388, 347] on body "MyMenopauseRx Appointments Messaging Labs Uploads Medications Community Refer a…" at bounding box center [464, 327] width 918 height 645
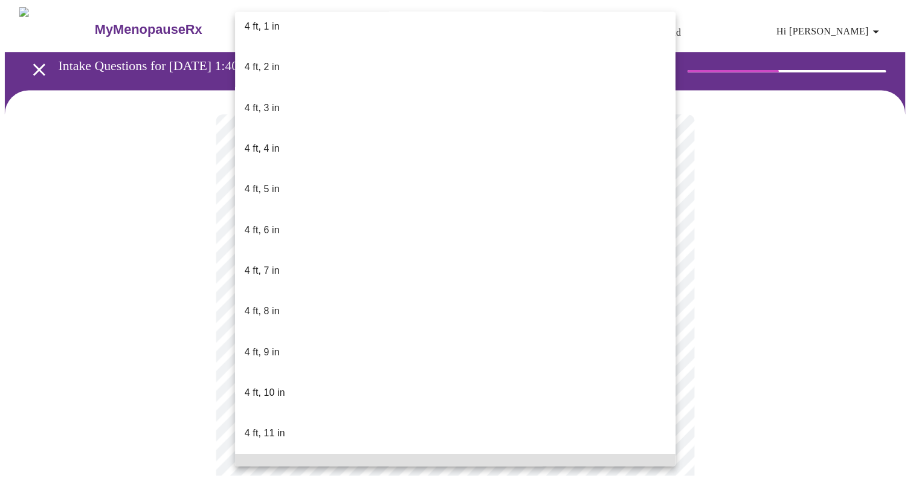
scroll to position [569, 0]
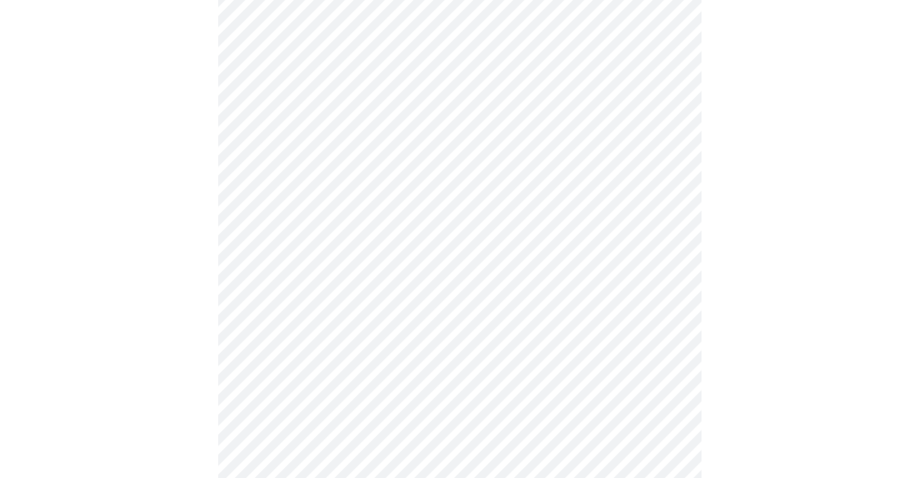
scroll to position [3116, 0]
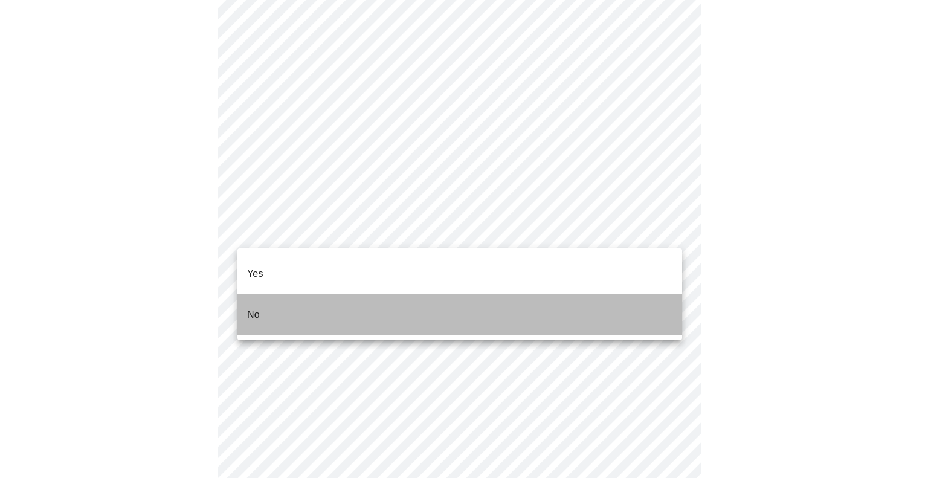
click at [272, 299] on li "No" at bounding box center [459, 314] width 445 height 41
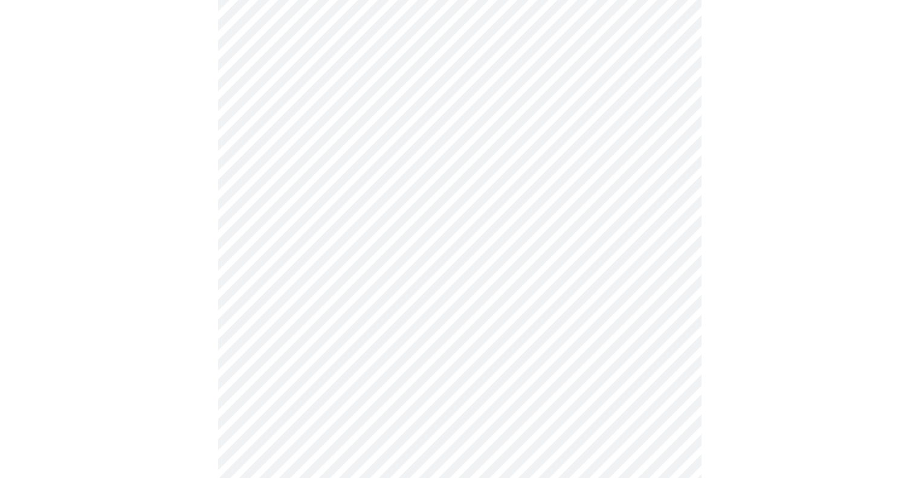
scroll to position [659, 0]
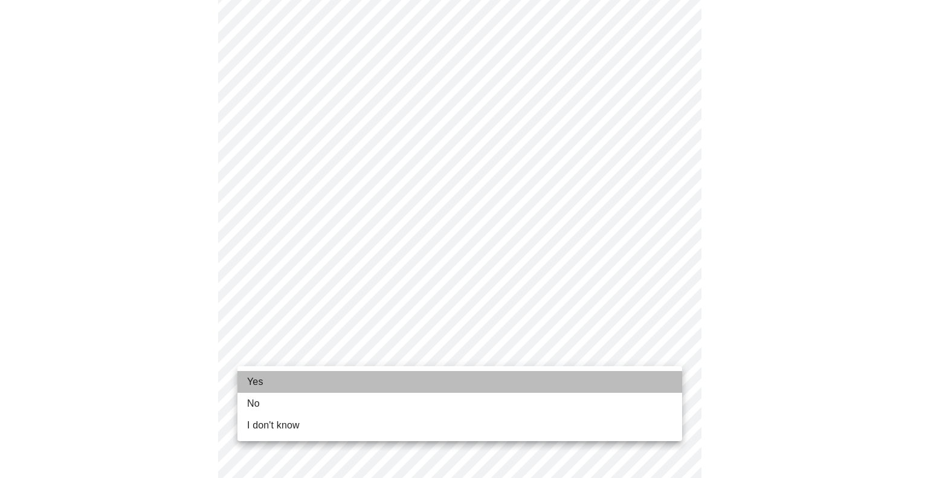
click at [564, 387] on li "Yes" at bounding box center [459, 382] width 445 height 22
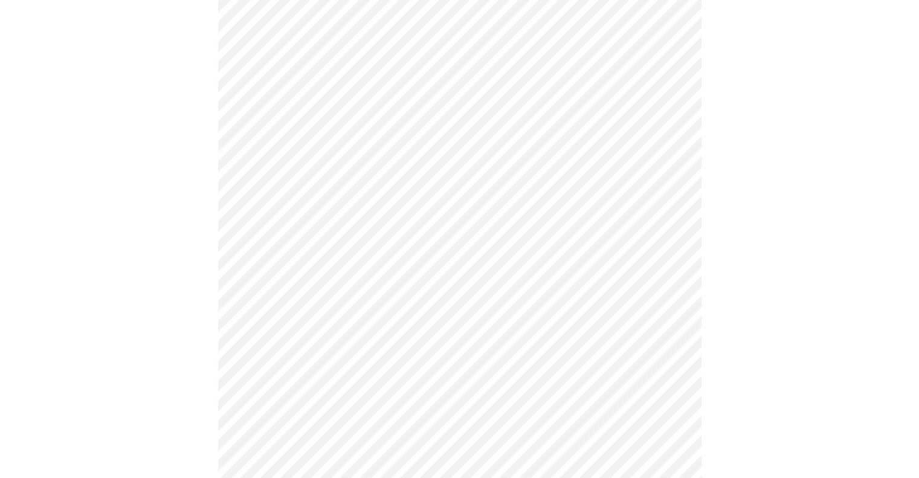
scroll to position [0, 0]
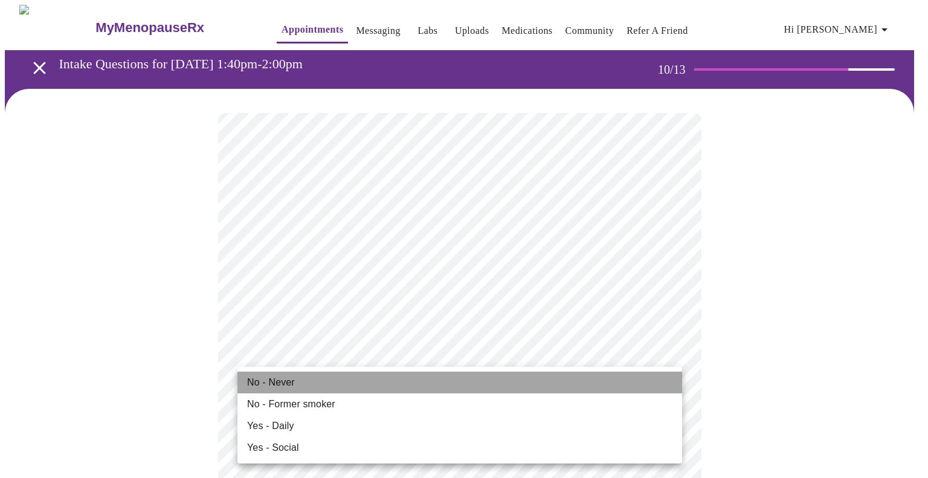
click at [406, 378] on li "No - Never" at bounding box center [459, 383] width 445 height 22
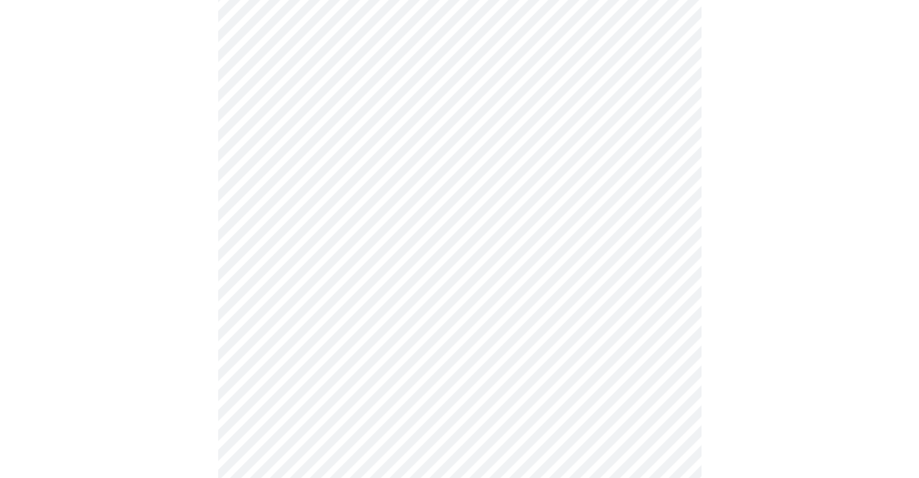
scroll to position [1034, 0]
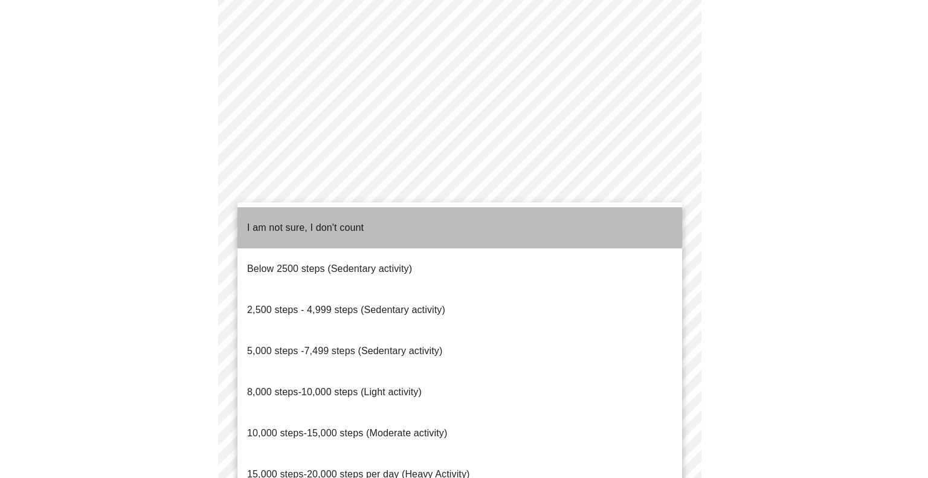
click at [440, 222] on li "I am not sure, I don't count" at bounding box center [459, 227] width 445 height 41
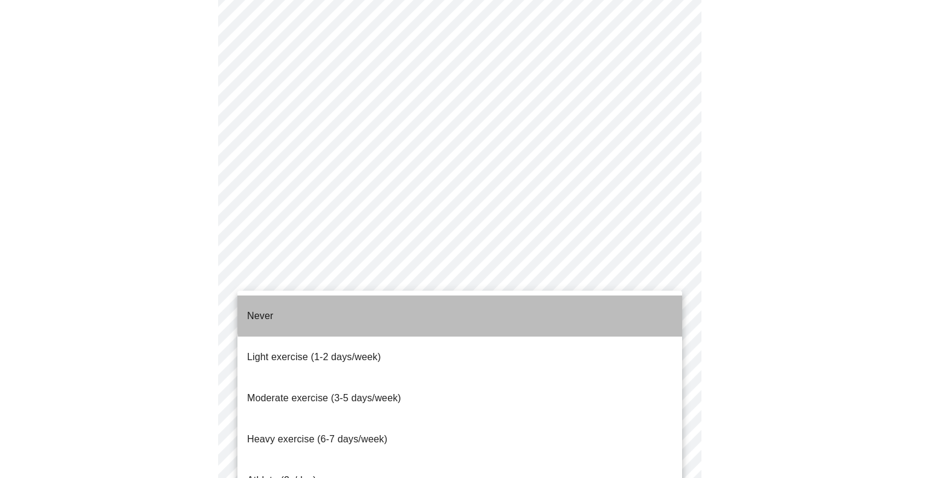
click at [482, 309] on li "Never" at bounding box center [459, 315] width 445 height 41
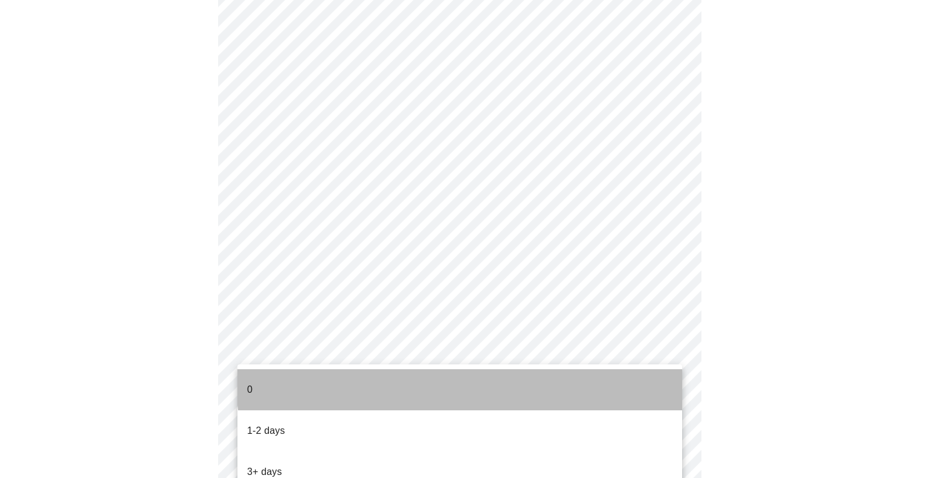
click at [508, 374] on li "0" at bounding box center [459, 389] width 445 height 41
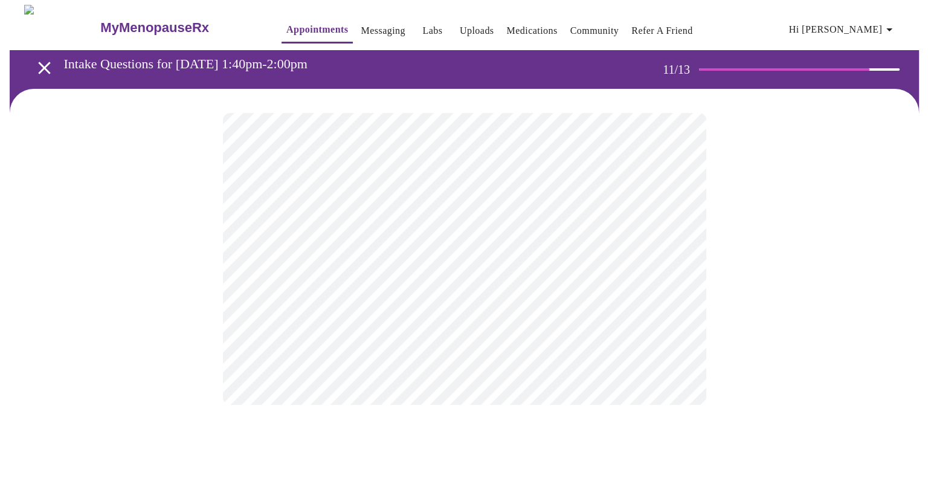
scroll to position [0, 0]
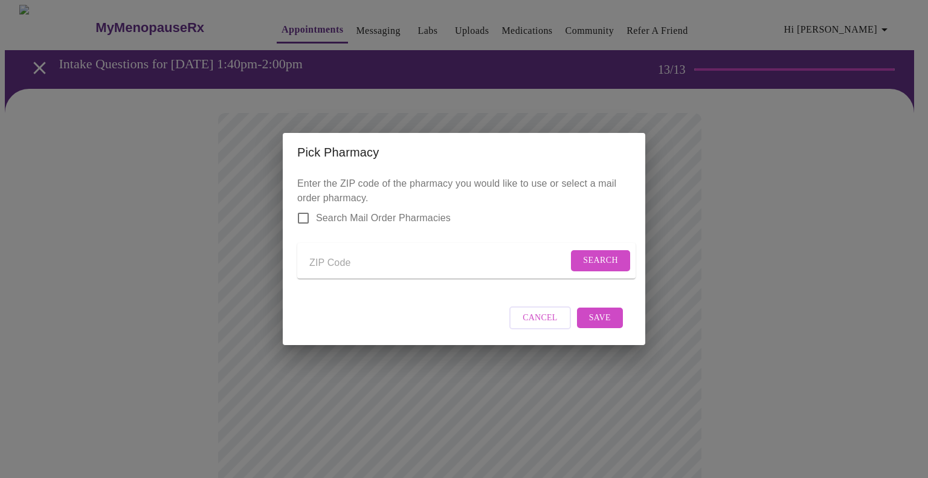
click at [344, 261] on input "Send a message to your care team" at bounding box center [438, 262] width 259 height 19
type input "76179"
click at [597, 253] on span "Search" at bounding box center [600, 260] width 35 height 15
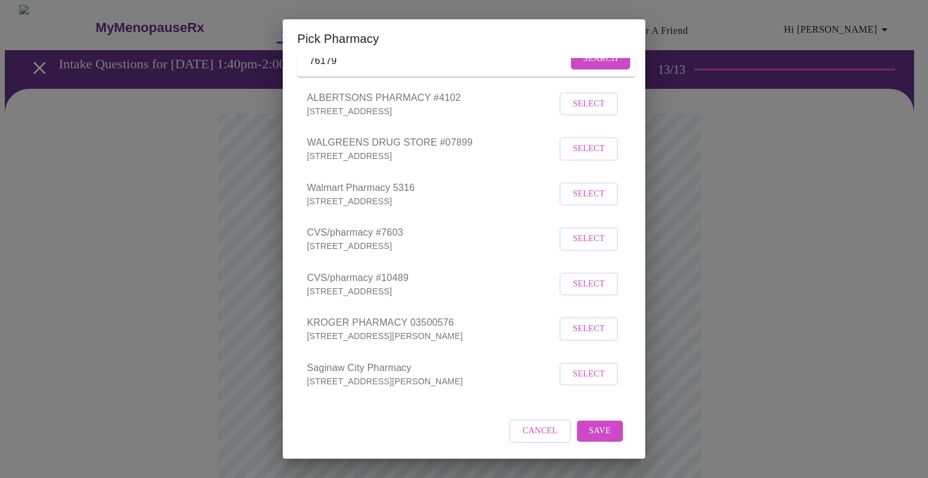
scroll to position [101, 0]
click at [586, 329] on span "Select" at bounding box center [589, 328] width 32 height 15
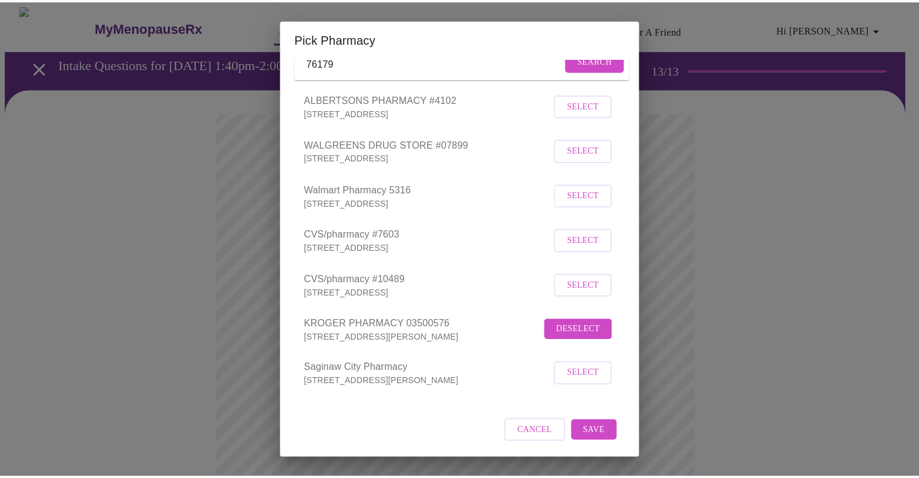
scroll to position [100, 0]
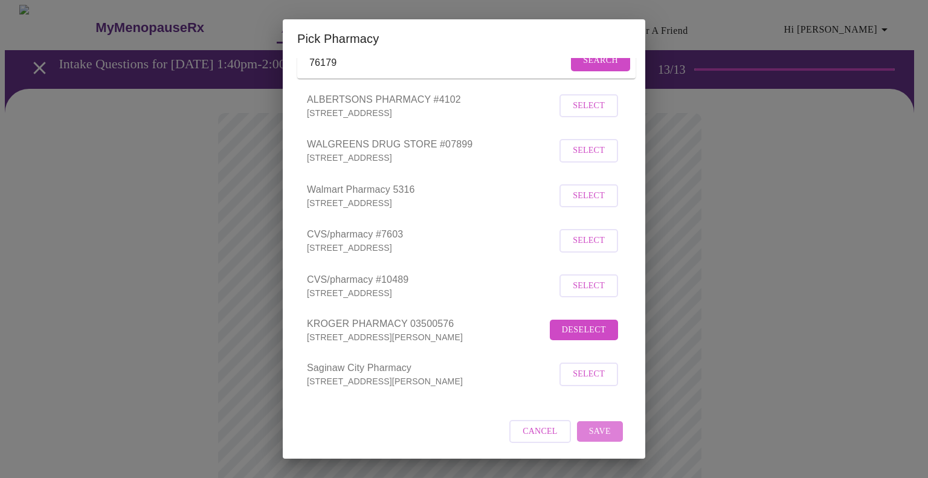
click at [589, 432] on span "Save" at bounding box center [600, 431] width 22 height 15
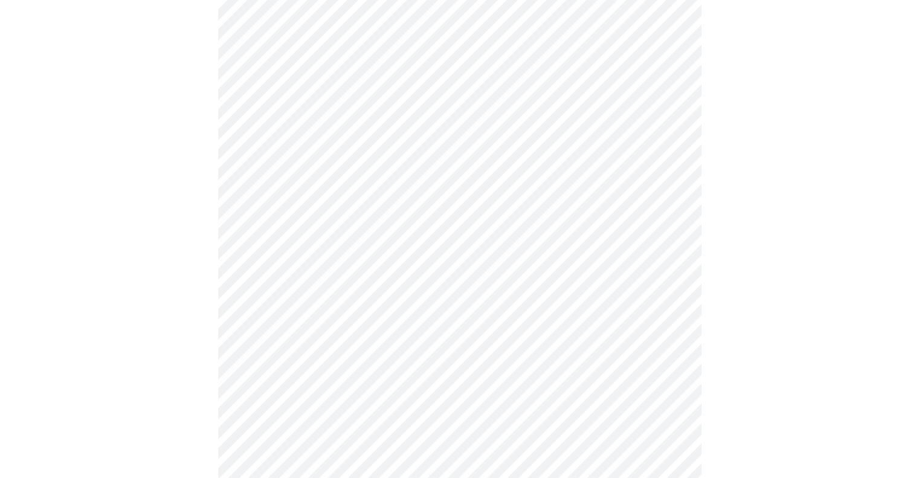
scroll to position [254, 0]
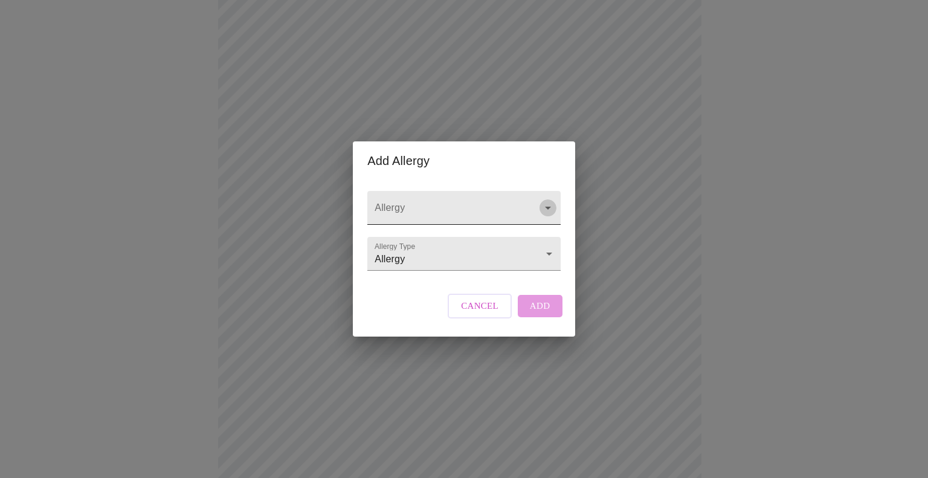
click at [543, 199] on button "Open" at bounding box center [548, 207] width 17 height 17
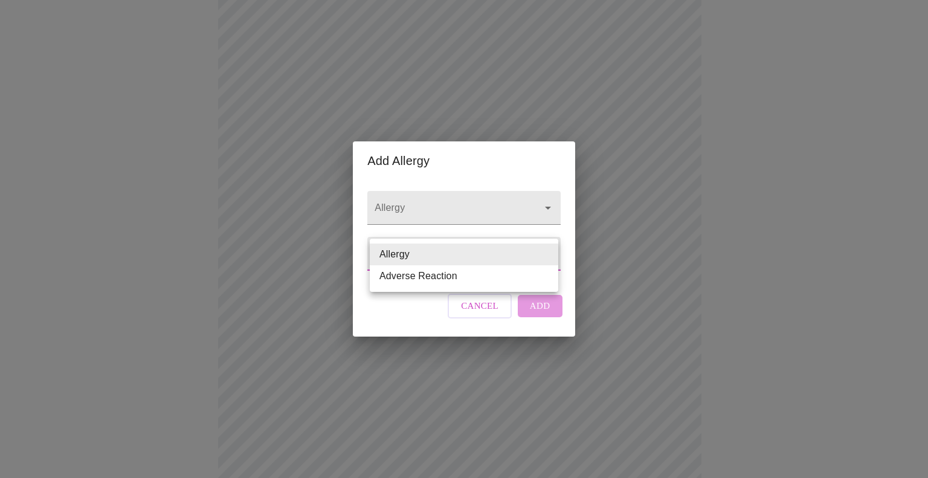
click at [546, 257] on body "MyMenopauseRx Appointments Messaging Labs Uploads Medications Community Refer a…" at bounding box center [464, 204] width 918 height 907
click at [535, 205] on div at bounding box center [464, 239] width 928 height 478
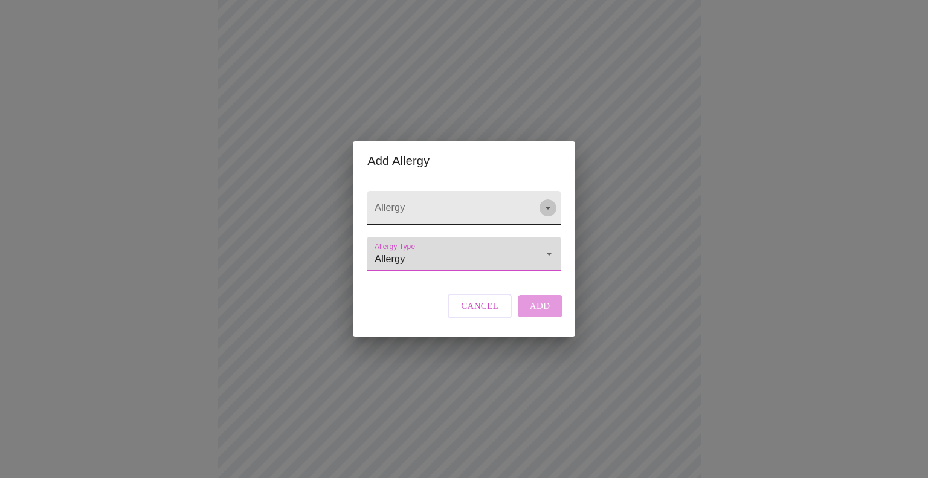
click at [543, 201] on icon "Open" at bounding box center [548, 208] width 14 height 14
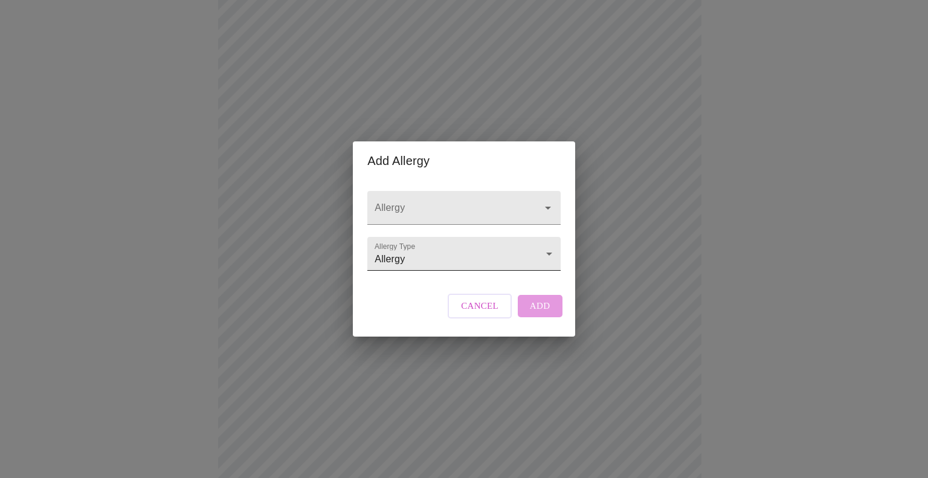
click at [515, 258] on body "MyMenopauseRx Appointments Messaging Labs Uploads Medications Community Refer a…" at bounding box center [464, 204] width 918 height 907
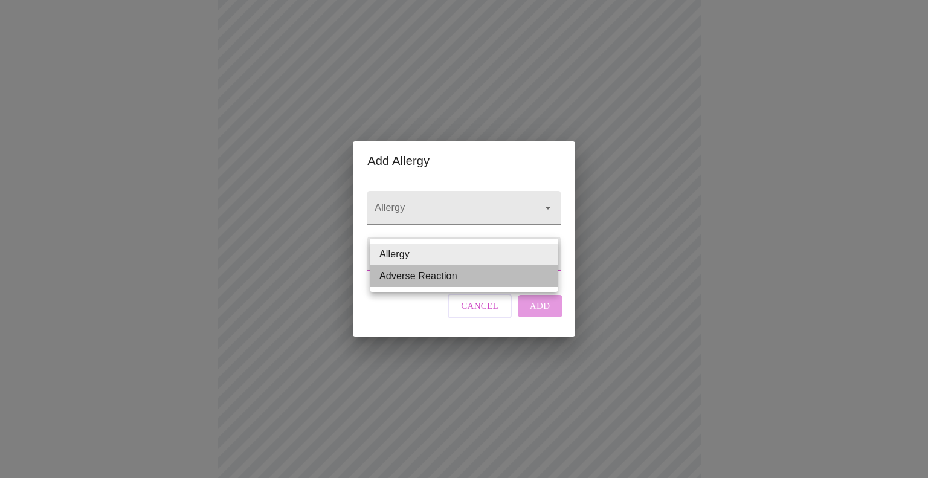
click at [476, 277] on li "Adverse Reaction" at bounding box center [464, 276] width 188 height 22
type input "Adverse Reaction"
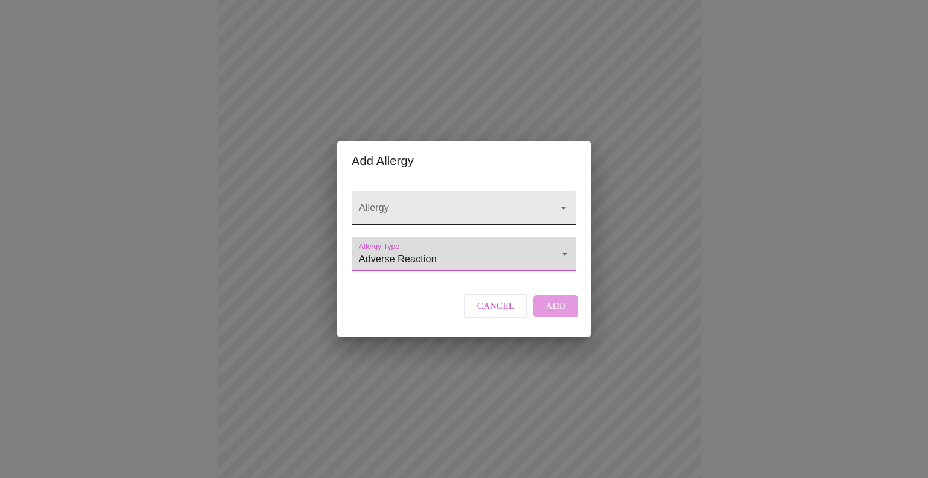
click at [507, 191] on div at bounding box center [464, 208] width 225 height 34
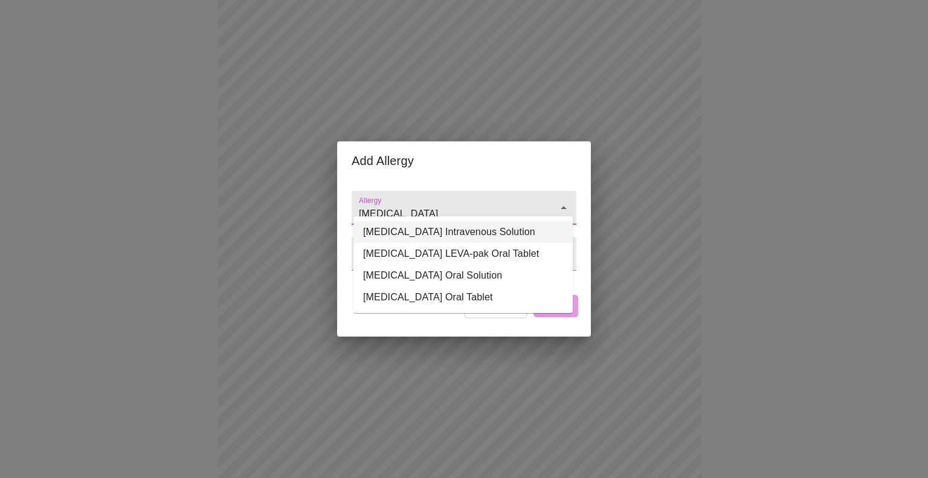
click at [481, 231] on li "[MEDICAL_DATA] Intravenous Solution" at bounding box center [462, 232] width 219 height 22
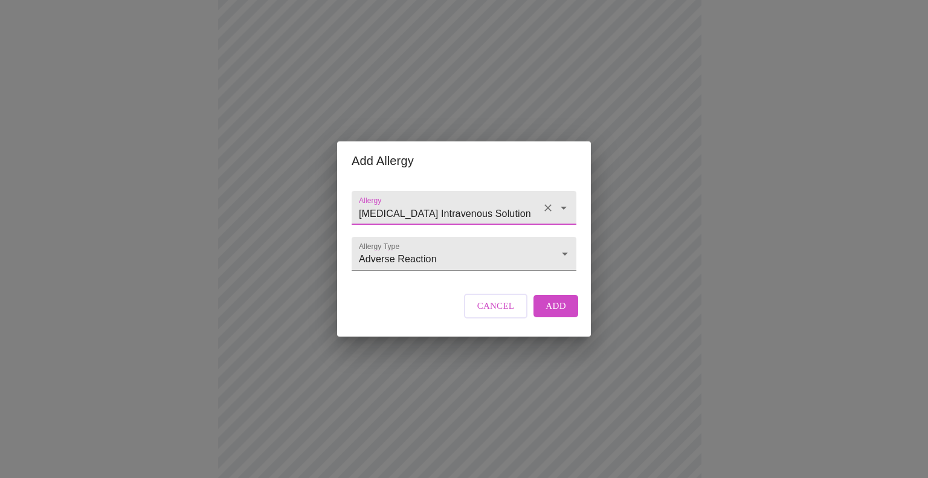
type input "[MEDICAL_DATA] Intravenous Solution"
click at [559, 312] on span "Add" at bounding box center [556, 306] width 21 height 16
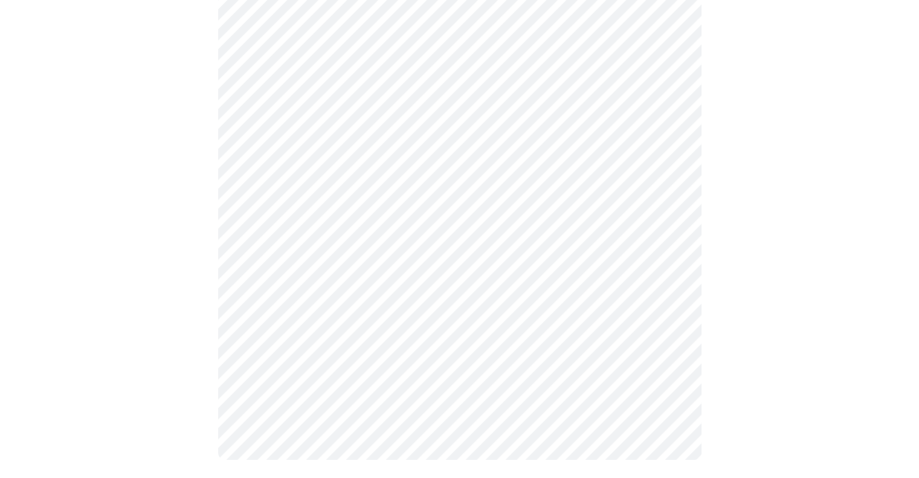
scroll to position [404, 0]
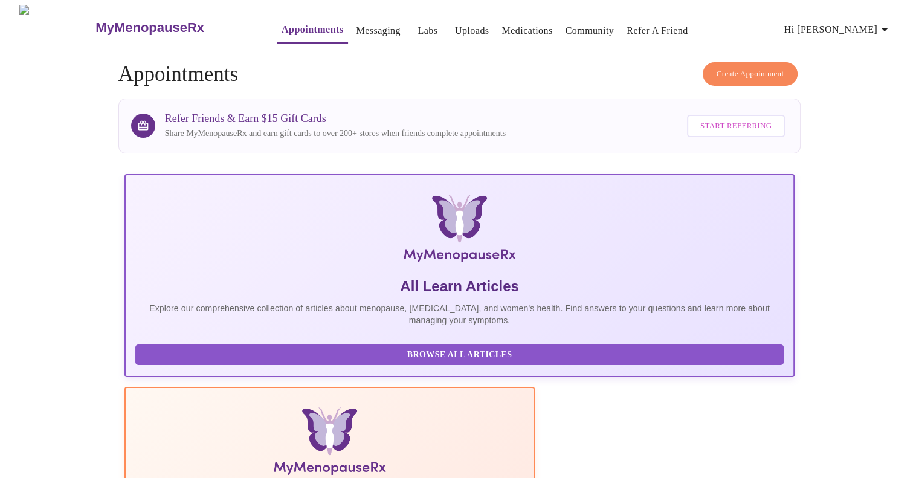
click at [887, 28] on icon "button" at bounding box center [884, 29] width 6 height 3
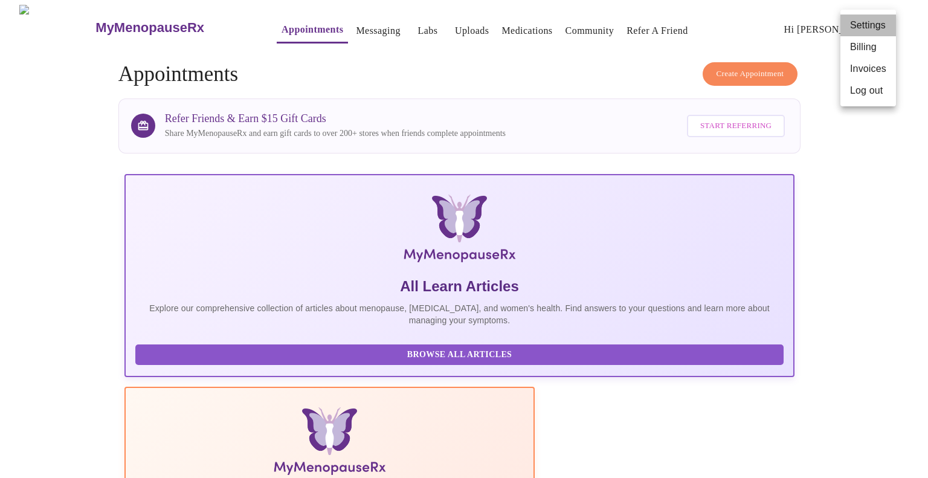
click at [889, 26] on li "Settings" at bounding box center [868, 25] width 56 height 22
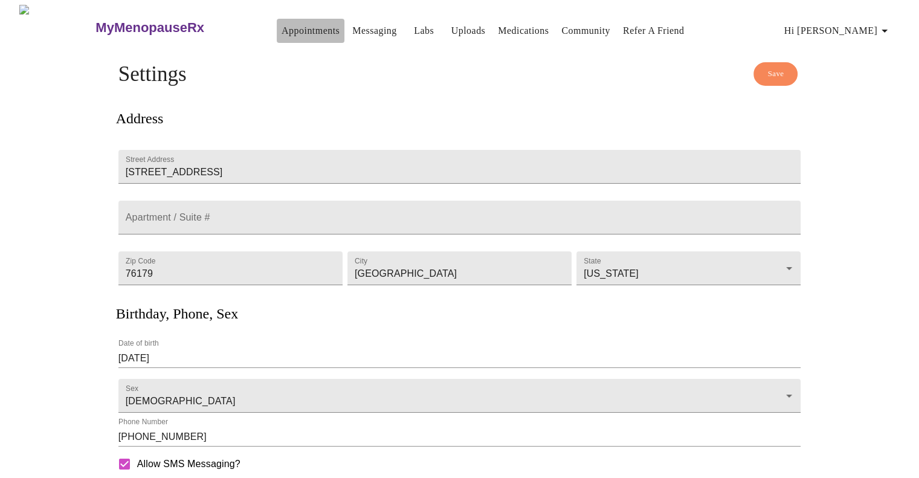
click at [298, 26] on link "Appointments" at bounding box center [311, 30] width 58 height 17
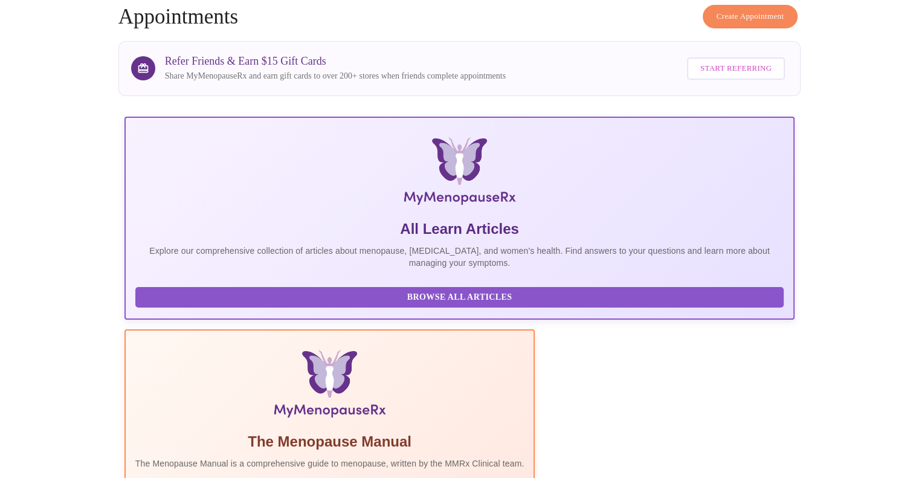
scroll to position [59, 0]
